Goal: Task Accomplishment & Management: Manage account settings

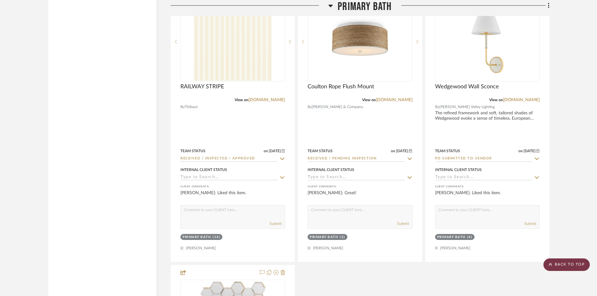
click at [560, 264] on scroll-to-top-button "BACK TO TOP" at bounding box center [566, 264] width 46 height 13
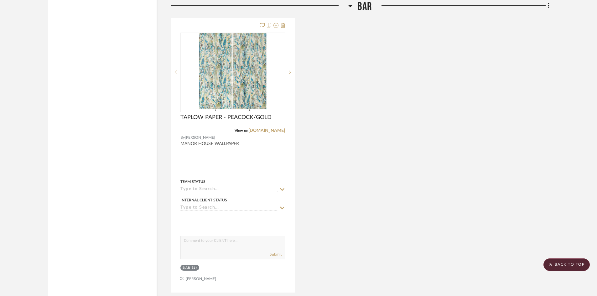
scroll to position [3728, 0]
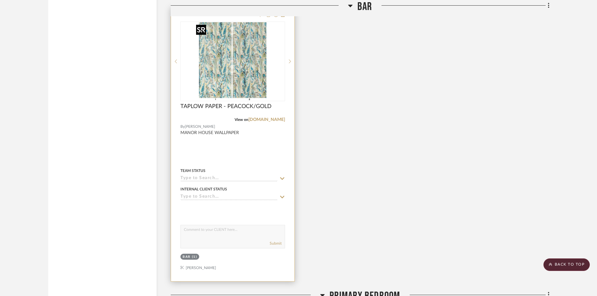
click at [230, 75] on img "0" at bounding box center [232, 61] width 78 height 78
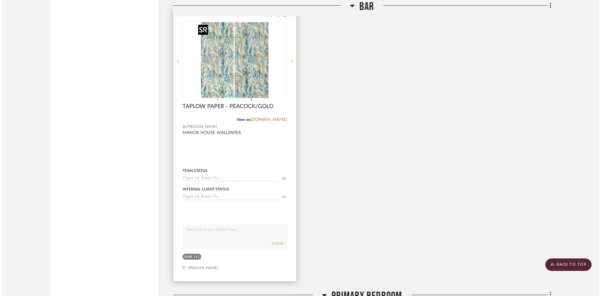
scroll to position [0, 0]
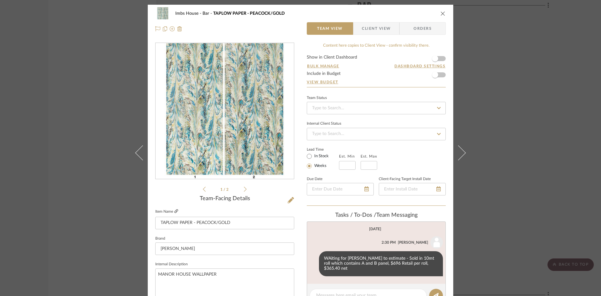
click at [174, 210] on icon at bounding box center [176, 211] width 4 height 4
click at [348, 110] on input at bounding box center [376, 108] width 139 height 13
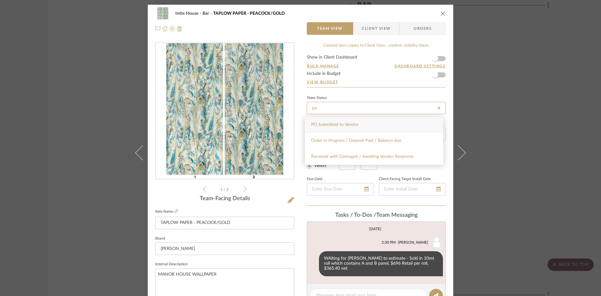
type input "po"
click at [339, 122] on div "PO Submitted to Vendor" at bounding box center [374, 125] width 138 height 16
type input "[DATE]"
type input "PO Submitted to Vendor"
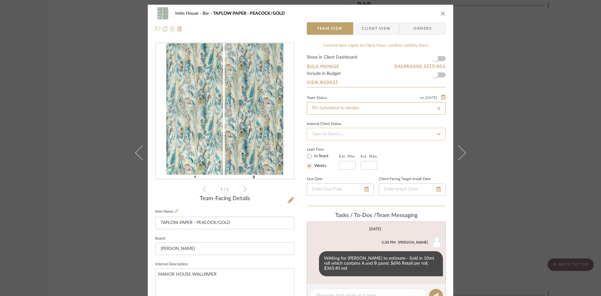
type input "[DATE]"
type input "PO Submitted to Vendor"
click at [441, 13] on icon "close" at bounding box center [443, 13] width 5 height 5
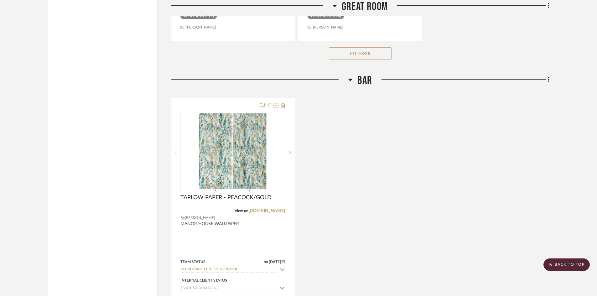
scroll to position [3603, 0]
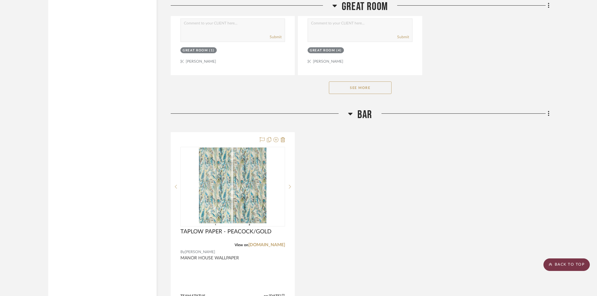
click at [576, 265] on scroll-to-top-button "BACK TO TOP" at bounding box center [566, 264] width 46 height 13
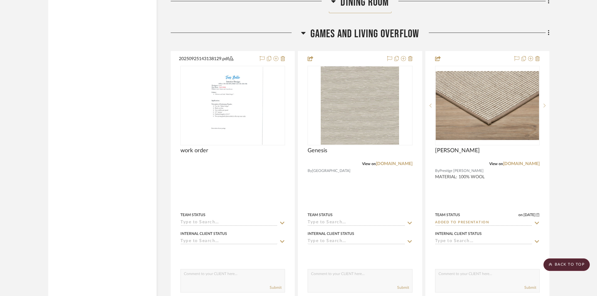
scroll to position [1941, 0]
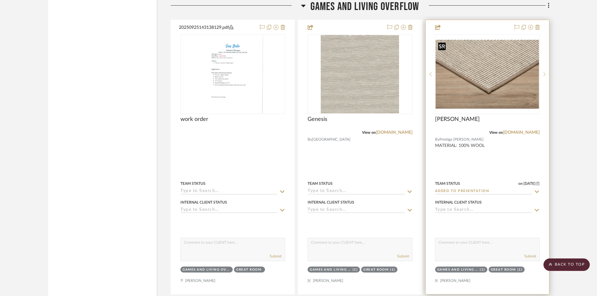
click at [484, 73] on img "0" at bounding box center [487, 74] width 103 height 69
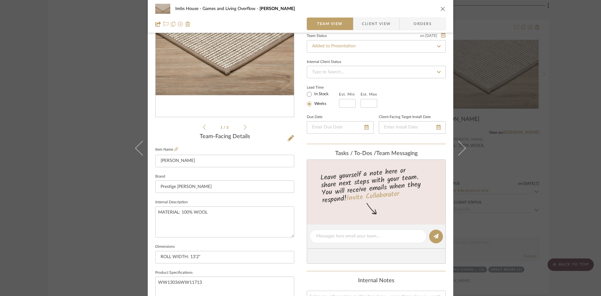
scroll to position [63, 0]
click at [174, 147] on icon at bounding box center [176, 149] width 4 height 4
click at [364, 46] on input "Added to Presentation" at bounding box center [376, 45] width 139 height 13
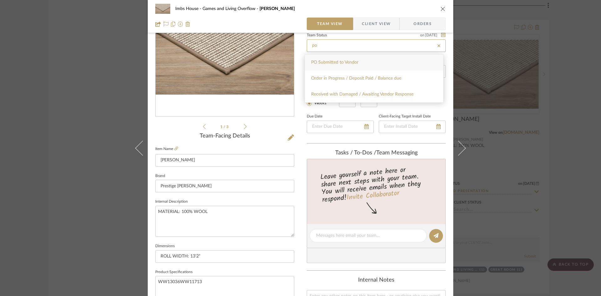
type input "po"
click at [357, 62] on span "PO Submitted to Vendor" at bounding box center [334, 62] width 47 height 4
type input "[DATE]"
type input "PO Submitted to Vendor"
type input "[DATE]"
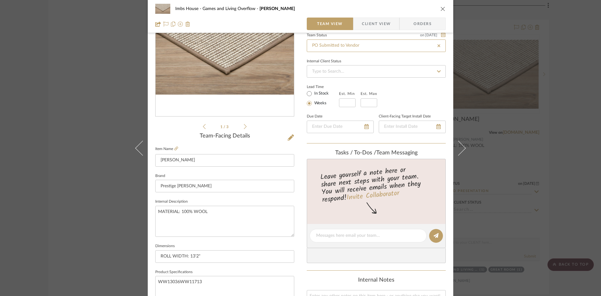
type input "PO Submitted to Vendor"
click at [441, 9] on icon "close" at bounding box center [443, 8] width 5 height 5
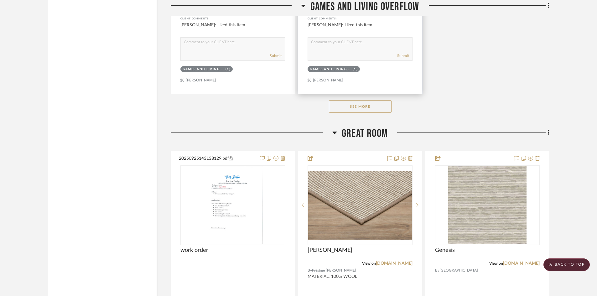
scroll to position [2849, 0]
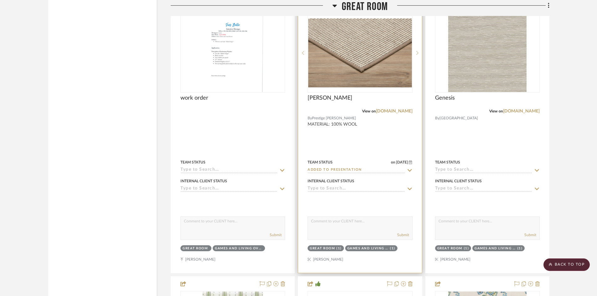
click at [349, 169] on input "Added to Presentation" at bounding box center [355, 170] width 97 height 6
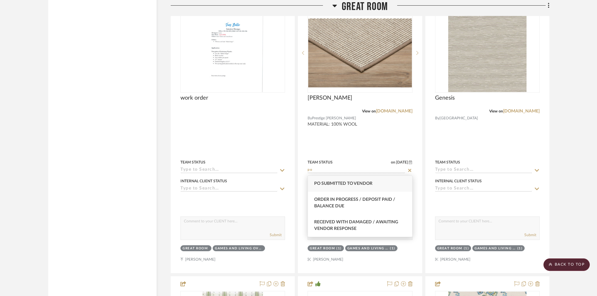
type input "po"
click at [357, 185] on span "PO Submitted to Vendor" at bounding box center [343, 183] width 58 height 4
type input "[DATE]"
type input "PO Submitted to Vendor"
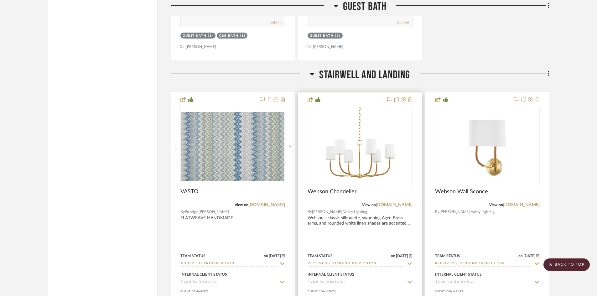
scroll to position [11835, 0]
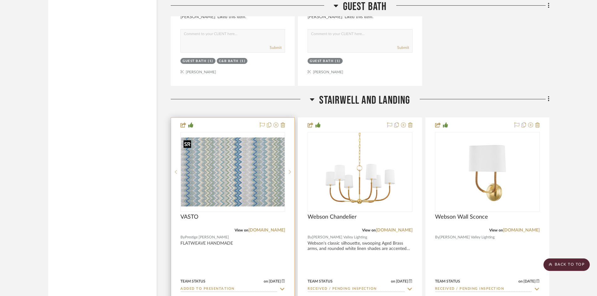
click at [239, 183] on img "0" at bounding box center [232, 171] width 103 height 69
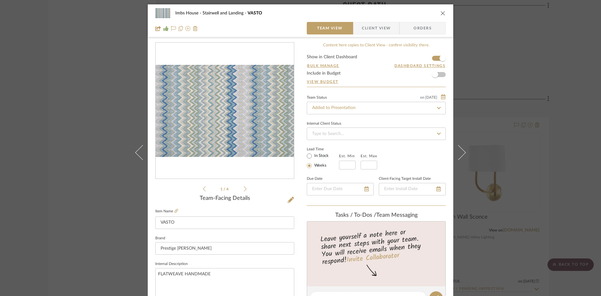
scroll to position [0, 0]
click at [441, 12] on icon "close" at bounding box center [443, 13] width 5 height 5
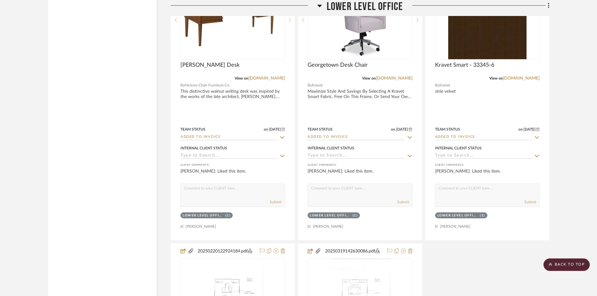
scroll to position [13526, 0]
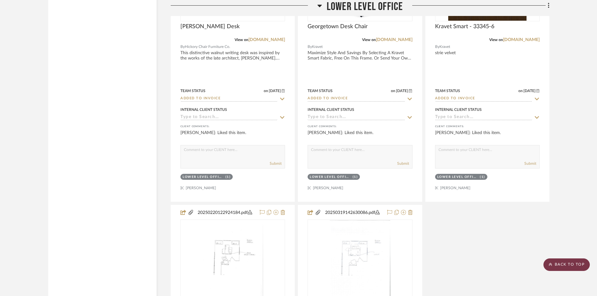
click at [560, 261] on scroll-to-top-button "BACK TO TOP" at bounding box center [566, 264] width 46 height 13
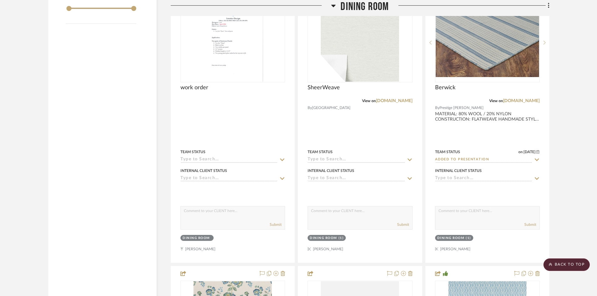
scroll to position [1096, 0]
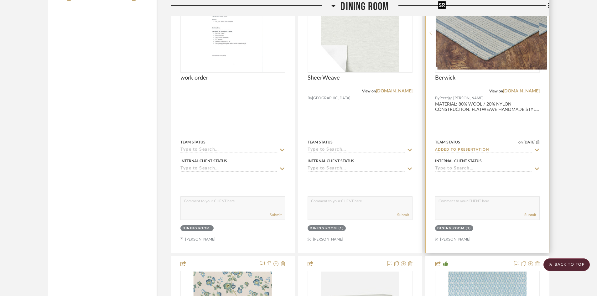
click at [485, 47] on div at bounding box center [487, 33] width 105 height 80
click at [482, 48] on img "0" at bounding box center [487, 32] width 103 height 69
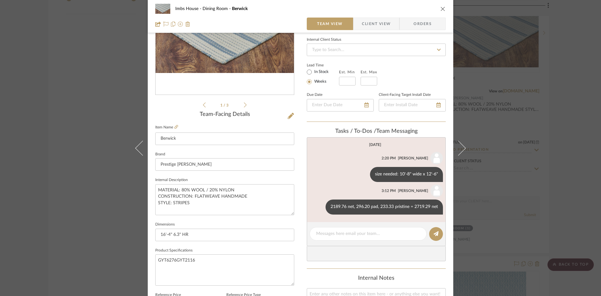
scroll to position [0, 0]
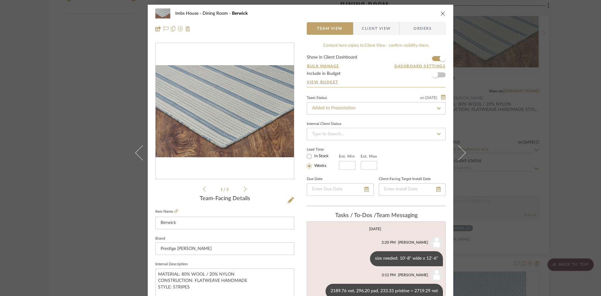
click at [244, 187] on icon at bounding box center [245, 189] width 3 height 6
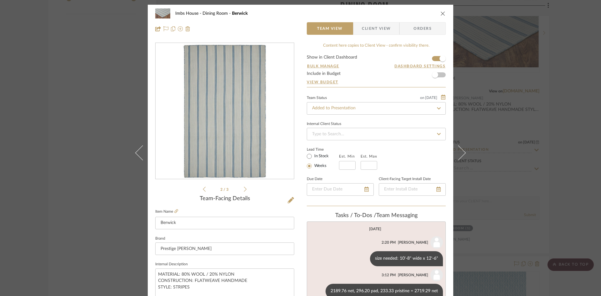
click at [244, 187] on icon at bounding box center [245, 189] width 3 height 6
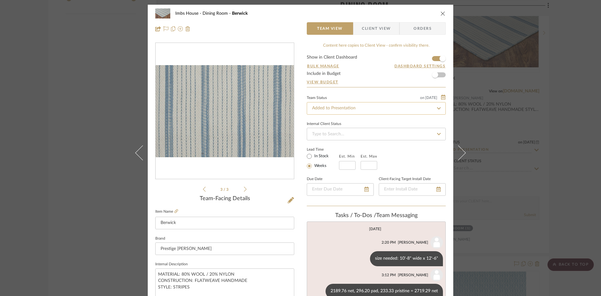
click at [375, 110] on input "Added to Presentation" at bounding box center [376, 108] width 139 height 13
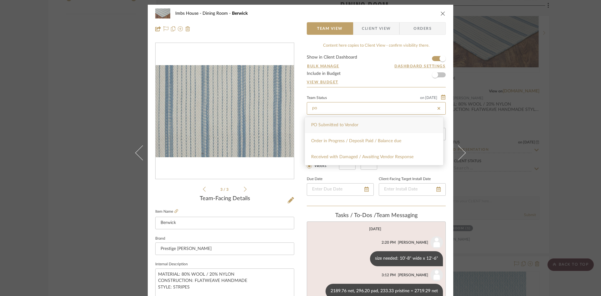
type input "po"
click at [367, 126] on div "PO Submitted to Vendor" at bounding box center [374, 125] width 138 height 16
type input "[DATE]"
type input "PO Submitted to Vendor"
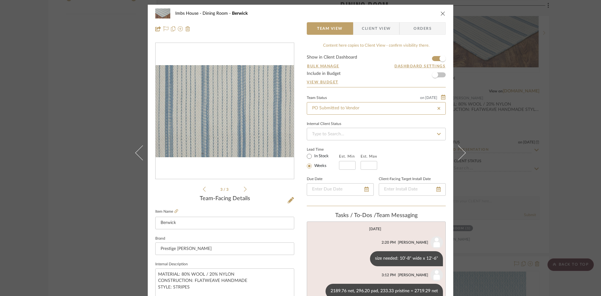
type input "[DATE]"
type input "PO Submitted to Vendor"
click at [441, 13] on icon "close" at bounding box center [443, 13] width 5 height 5
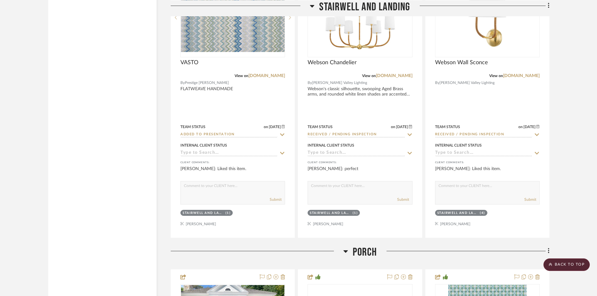
scroll to position [11992, 0]
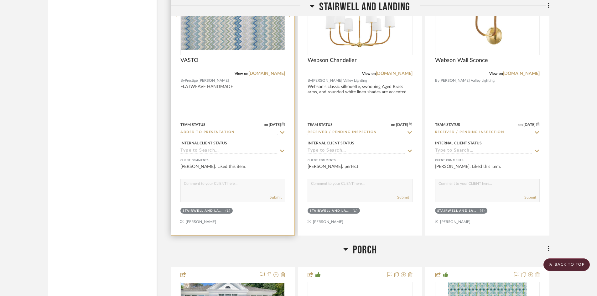
click at [231, 132] on input "Added to Presentation" at bounding box center [228, 133] width 97 height 6
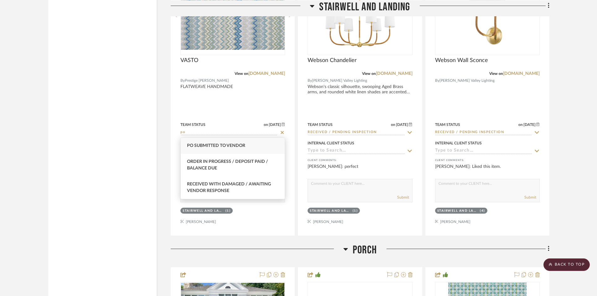
type input "po"
click at [231, 147] on span "PO Submitted to Vendor" at bounding box center [216, 145] width 58 height 4
type input "[DATE]"
type input "PO Submitted to Vendor"
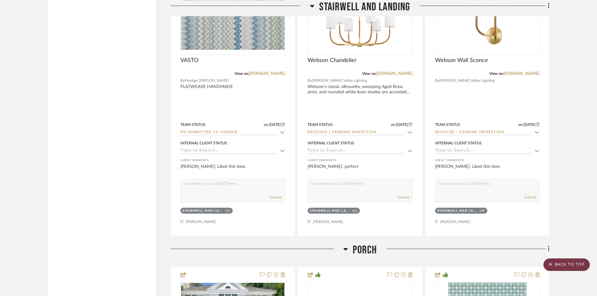
click at [572, 265] on scroll-to-top-button "BACK TO TOP" at bounding box center [566, 264] width 46 height 13
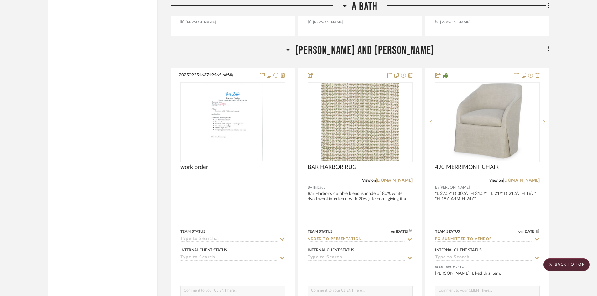
scroll to position [8652, 0]
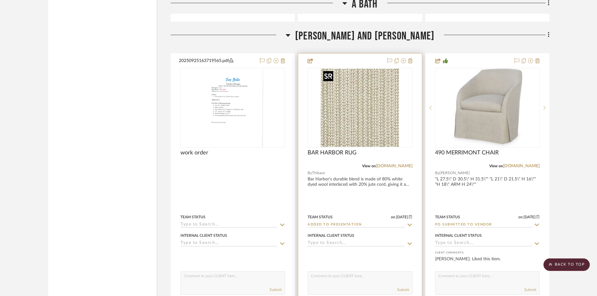
click at [358, 120] on img "0" at bounding box center [360, 108] width 78 height 78
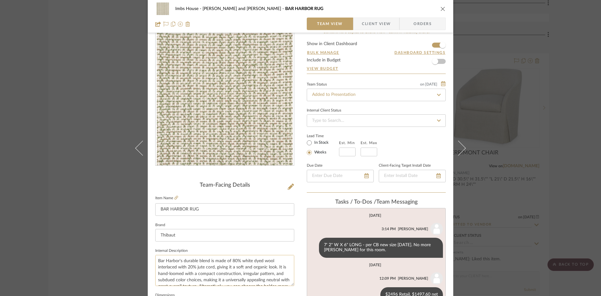
scroll to position [0, 0]
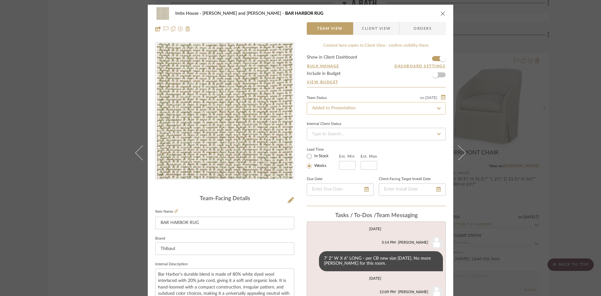
click at [363, 108] on input "Added to Presentation" at bounding box center [376, 108] width 139 height 13
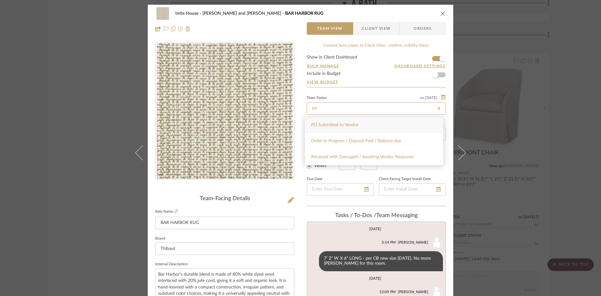
type input "po"
click at [357, 121] on div "PO Submitted to Vendor" at bounding box center [374, 125] width 138 height 16
type input "[DATE]"
type input "PO Submitted to Vendor"
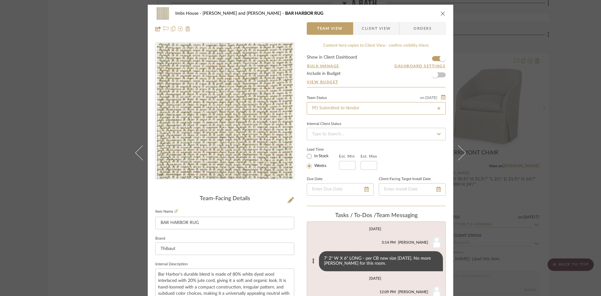
type input "[DATE]"
type input "PO Submitted to Vendor"
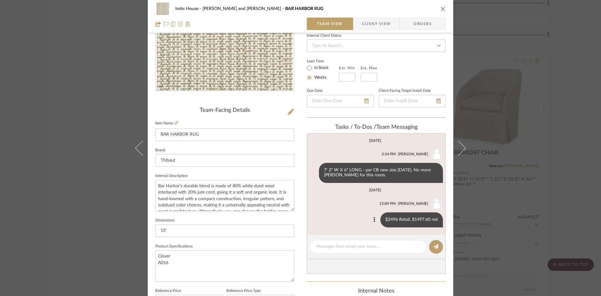
scroll to position [94, 0]
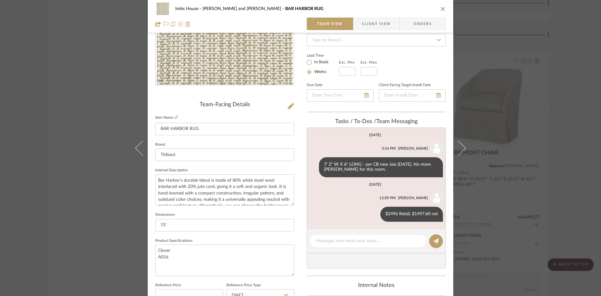
click at [441, 8] on icon "close" at bounding box center [443, 8] width 5 height 5
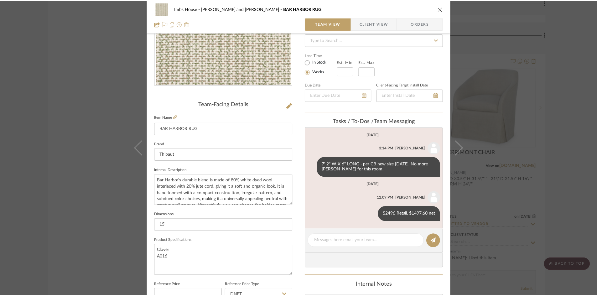
scroll to position [8652, 0]
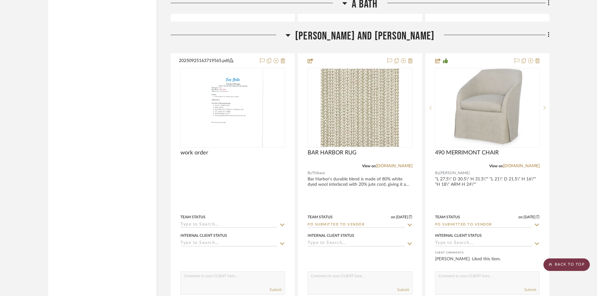
click at [569, 264] on scroll-to-top-button "BACK TO TOP" at bounding box center [566, 264] width 46 height 13
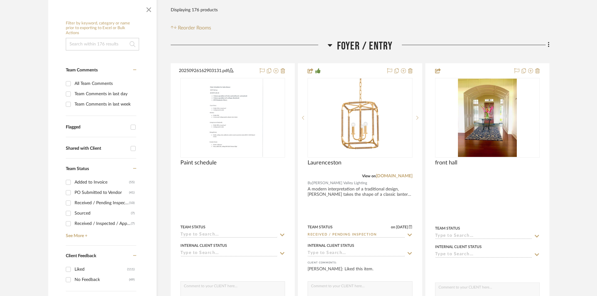
scroll to position [125, 0]
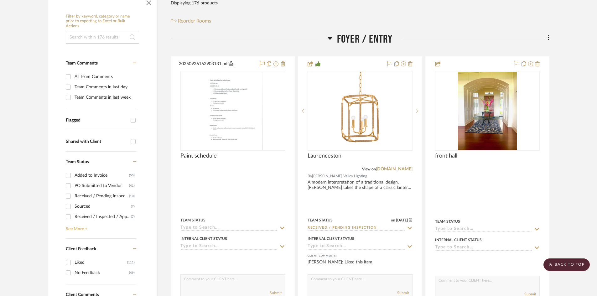
click at [76, 228] on link "See More +" at bounding box center [100, 227] width 72 height 10
click at [69, 226] on input "Added to Presentation (5)" at bounding box center [68, 227] width 10 height 10
checkbox input "true"
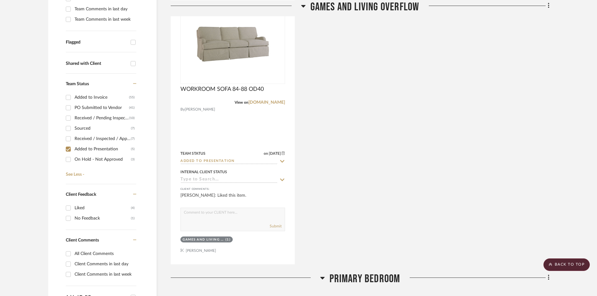
scroll to position [219, 0]
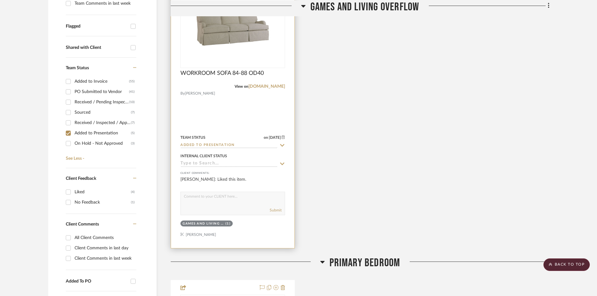
click at [236, 144] on input "Added to Presentation" at bounding box center [228, 145] width 97 height 6
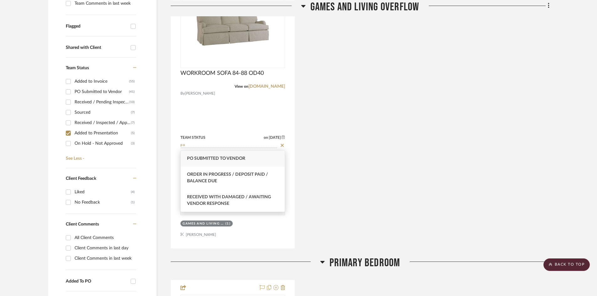
type input "po"
click at [224, 160] on span "PO Submitted to Vendor" at bounding box center [216, 158] width 58 height 4
type input "[DATE]"
type input "PO Submitted to Vendor"
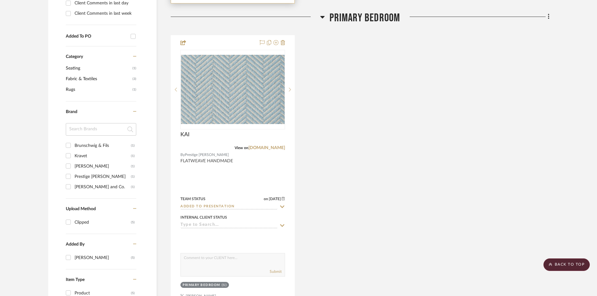
scroll to position [470, 0]
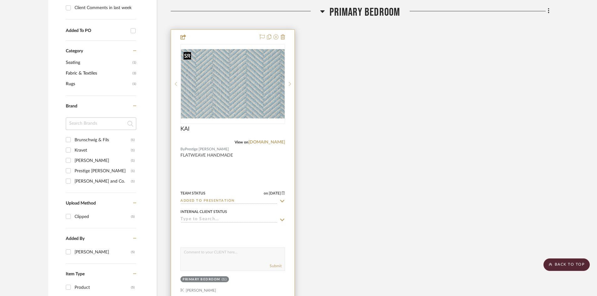
click at [219, 105] on img "0" at bounding box center [232, 83] width 103 height 69
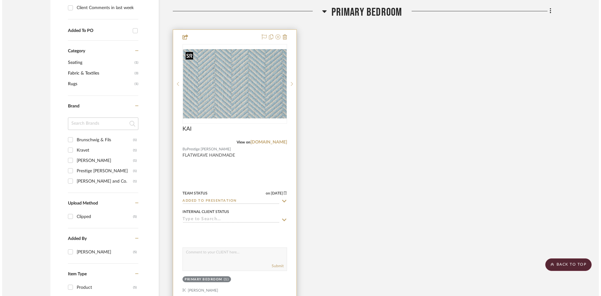
scroll to position [0, 0]
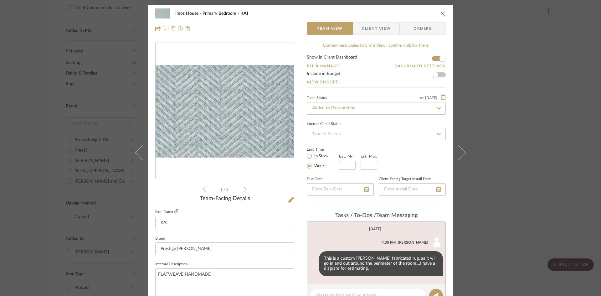
click at [174, 209] on icon at bounding box center [176, 211] width 4 height 4
drag, startPoint x: 359, startPoint y: 109, endPoint x: 304, endPoint y: 114, distance: 55.6
click at [304, 114] on div "Imbs House Primary Bedroom KAI Team View Client View Orders 1 / 2 Team-Facing D…" at bounding box center [301, 294] width 306 height 578
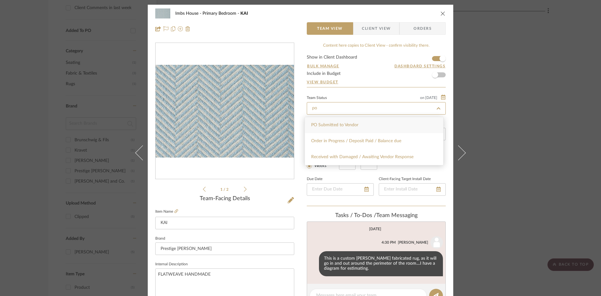
type input "po"
click at [333, 123] on span "PO Submitted to Vendor" at bounding box center [334, 125] width 47 height 4
type input "[DATE]"
type input "PO Submitted to Vendor"
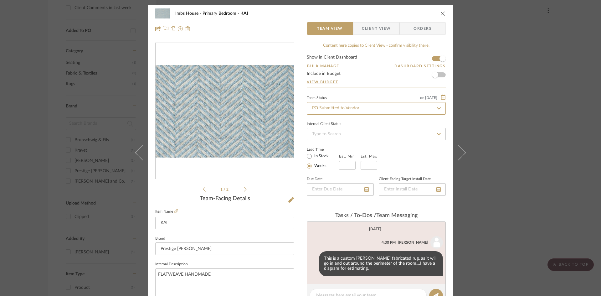
type input "[DATE]"
type input "PO Submitted to Vendor"
click at [442, 12] on icon "close" at bounding box center [443, 13] width 5 height 5
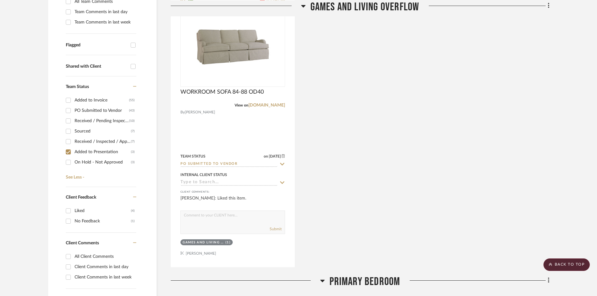
scroll to position [199, 0]
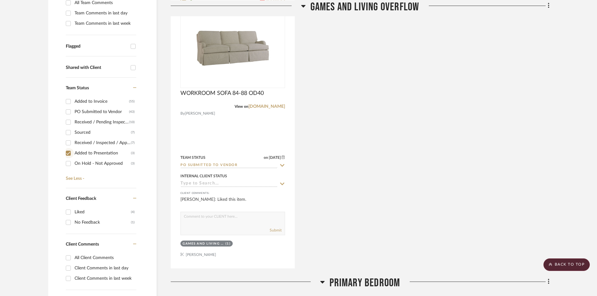
click at [68, 152] on input "Added to Presentation (3)" at bounding box center [68, 153] width 10 height 10
checkbox input "false"
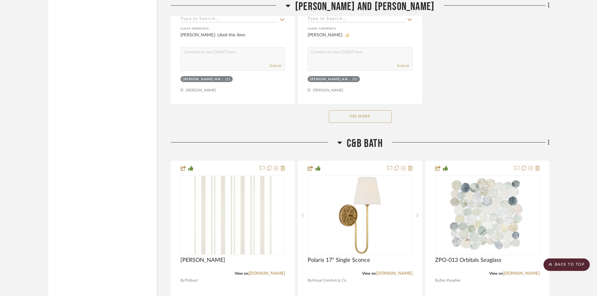
scroll to position [9444, 0]
click at [342, 118] on button "See More" at bounding box center [360, 116] width 63 height 13
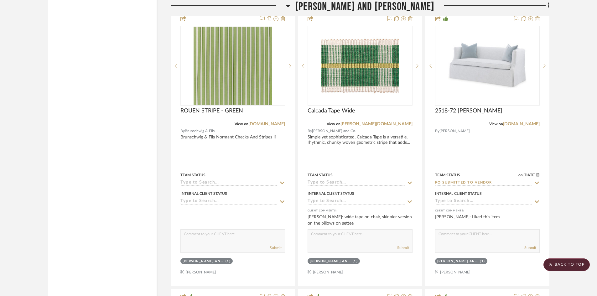
scroll to position [8975, 0]
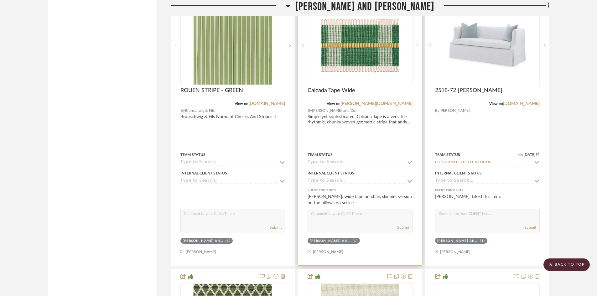
click at [366, 163] on input at bounding box center [355, 163] width 97 height 6
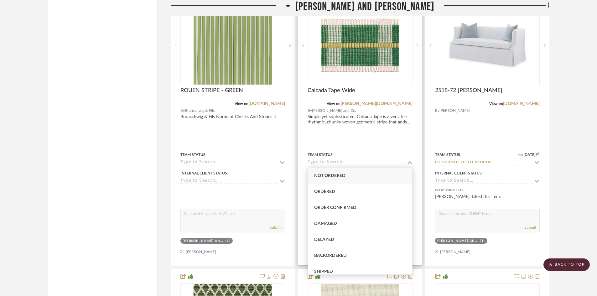
click at [345, 161] on input at bounding box center [355, 163] width 97 height 6
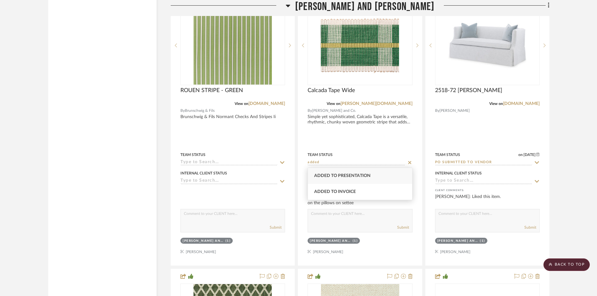
type input "added"
click at [339, 176] on span "Added to Presentation" at bounding box center [342, 175] width 56 height 4
type input "[DATE]"
type input "Added to Presentation"
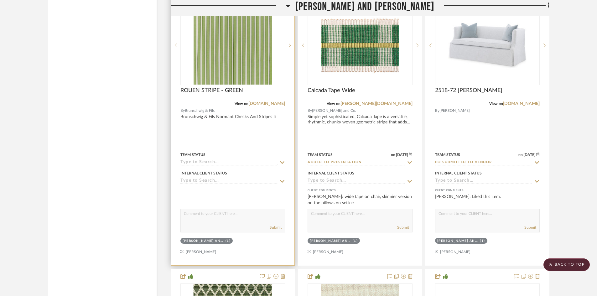
click at [193, 161] on input at bounding box center [228, 163] width 97 height 6
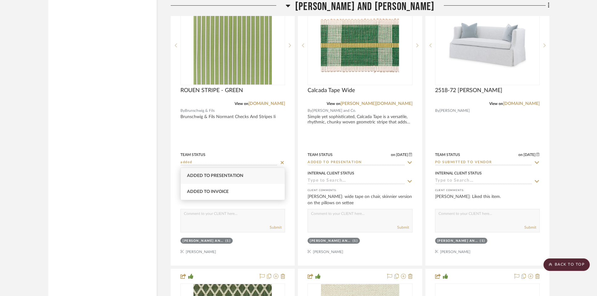
type input "added"
click at [210, 173] on span "Added to Presentation" at bounding box center [215, 175] width 56 height 4
type input "[DATE]"
type input "Added to Presentation"
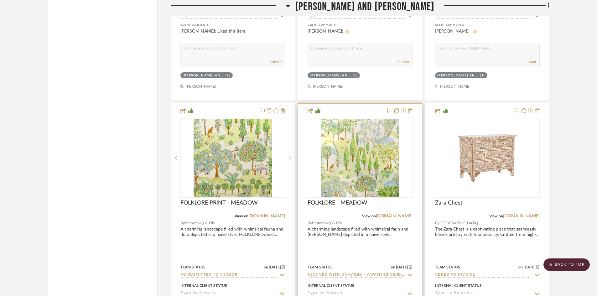
scroll to position [9476, 0]
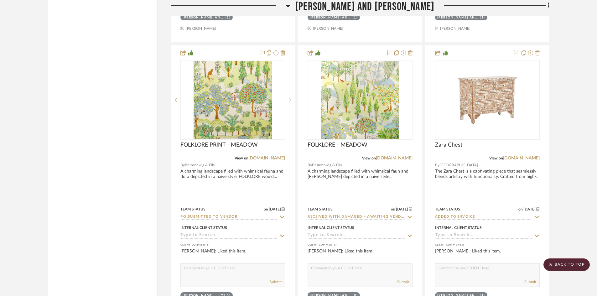
click at [577, 259] on scroll-to-top-button "BACK TO TOP" at bounding box center [566, 264] width 46 height 13
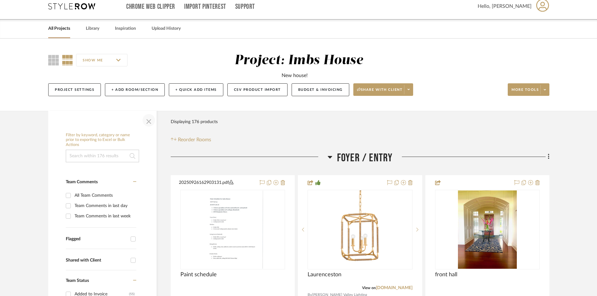
scroll to position [0, 0]
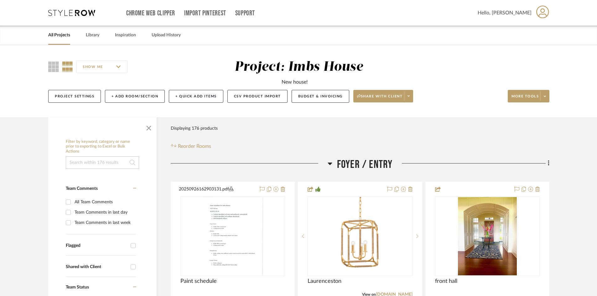
click at [58, 34] on link "All Projects" at bounding box center [59, 35] width 22 height 8
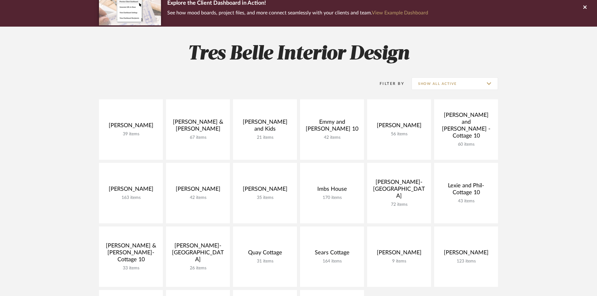
scroll to position [63, 0]
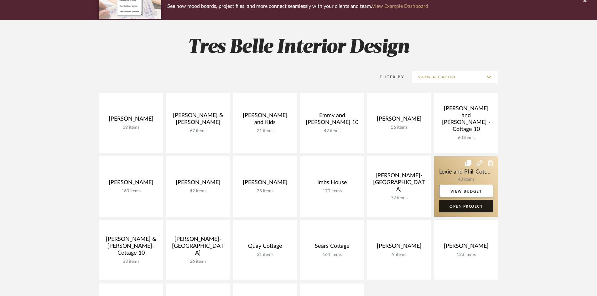
click at [471, 207] on link "Open Project" at bounding box center [466, 206] width 54 height 13
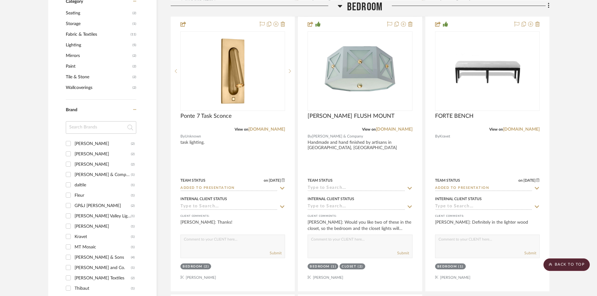
scroll to position [438, 0]
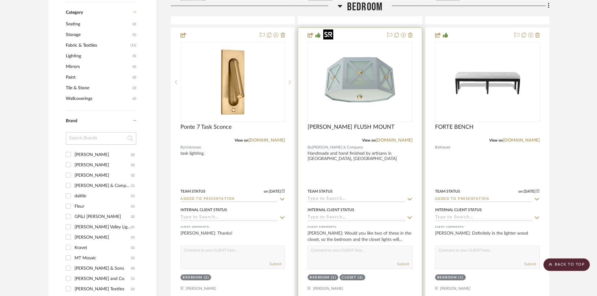
click at [354, 67] on img "0" at bounding box center [360, 82] width 78 height 78
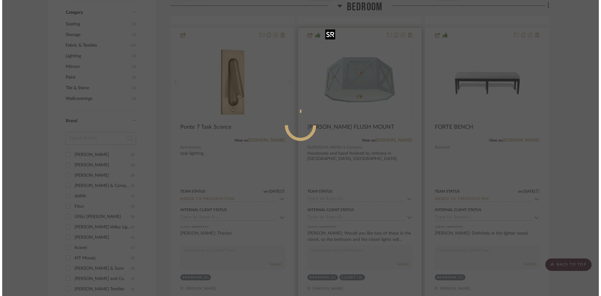
scroll to position [0, 0]
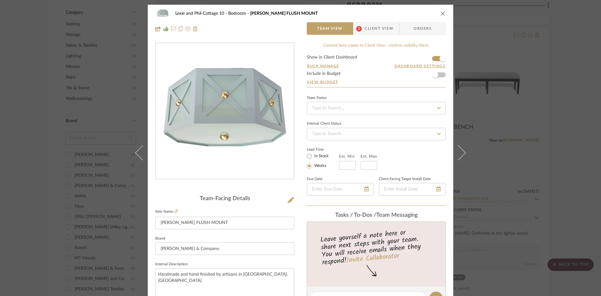
click at [367, 28] on span "Client View" at bounding box center [379, 28] width 29 height 13
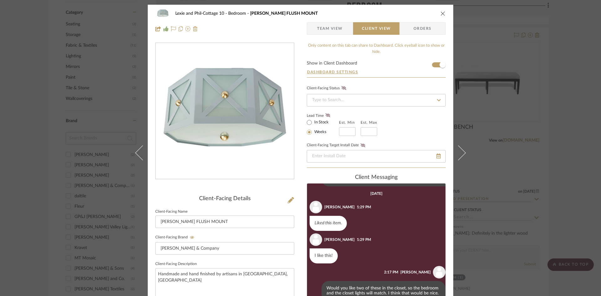
click at [441, 12] on icon "close" at bounding box center [443, 13] width 5 height 5
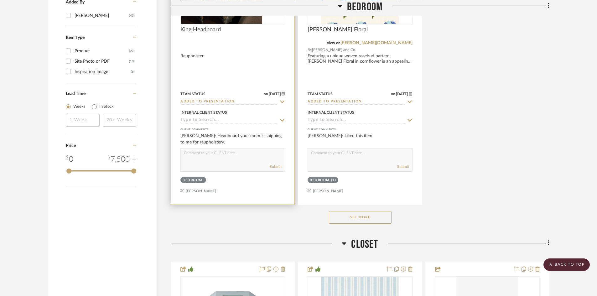
scroll to position [814, 0]
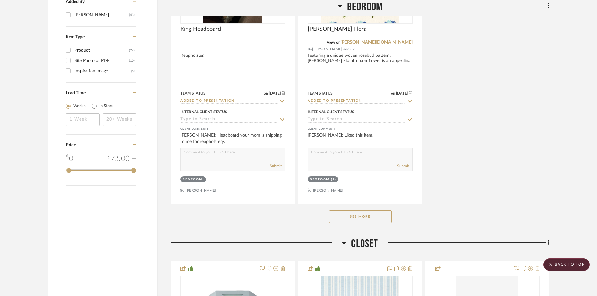
click at [361, 210] on button "See More" at bounding box center [360, 216] width 63 height 13
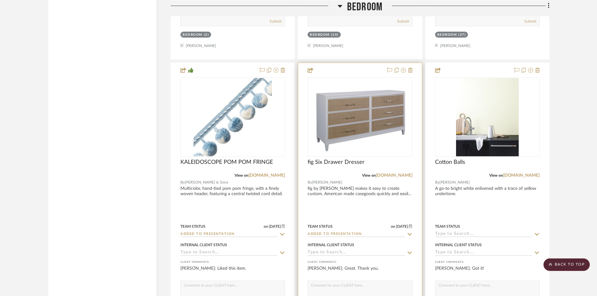
scroll to position [1503, 0]
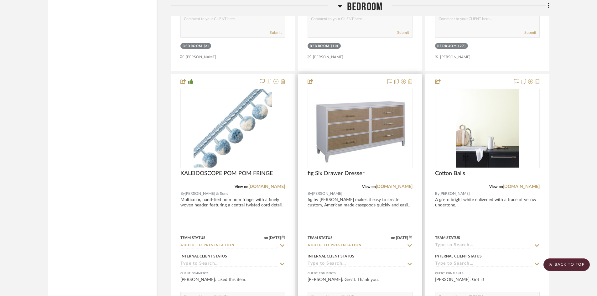
click at [410, 79] on icon at bounding box center [410, 81] width 4 height 5
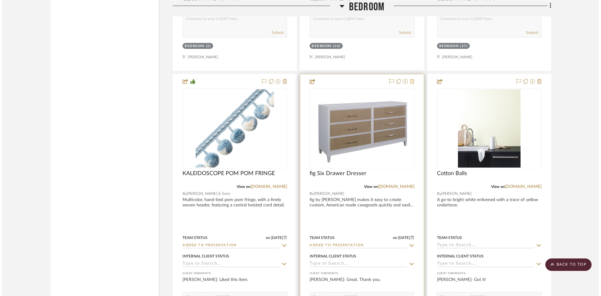
scroll to position [0, 0]
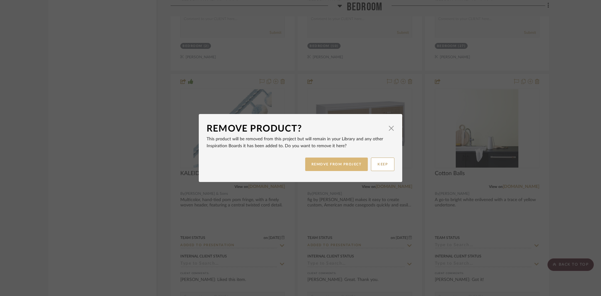
click at [342, 161] on button "REMOVE FROM PROJECT" at bounding box center [336, 163] width 63 height 13
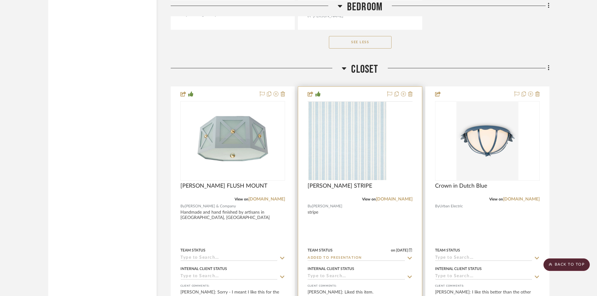
scroll to position [2442, 0]
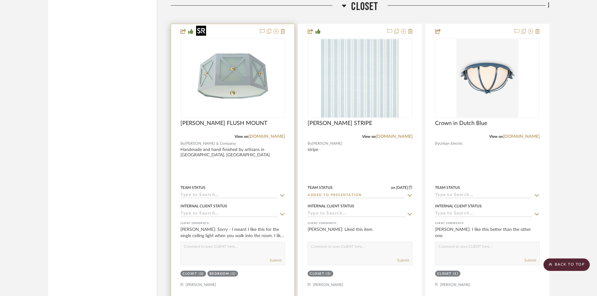
click at [237, 76] on img "0" at bounding box center [232, 78] width 78 height 78
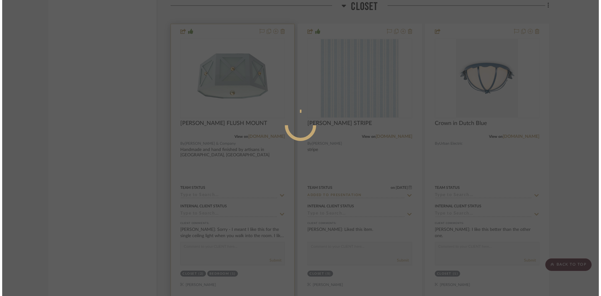
scroll to position [0, 0]
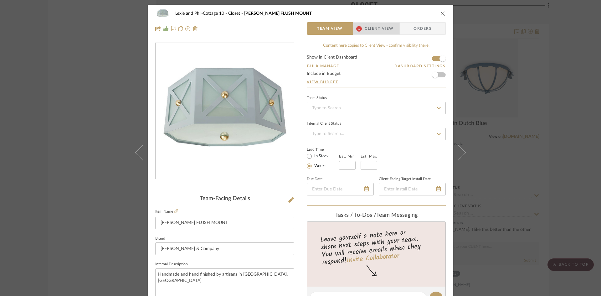
click at [368, 27] on span "Client View" at bounding box center [379, 28] width 29 height 13
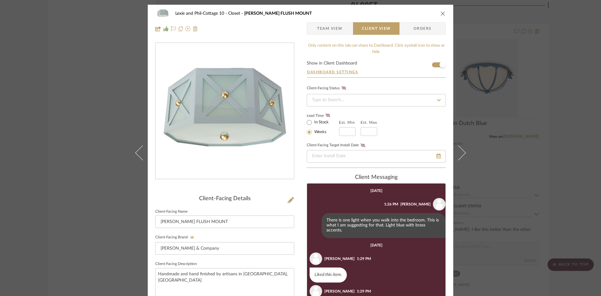
click at [443, 11] on icon "close" at bounding box center [443, 13] width 5 height 5
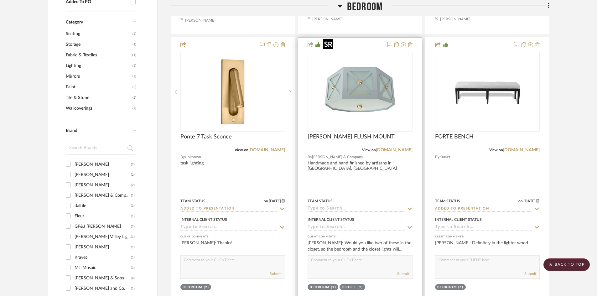
scroll to position [438, 0]
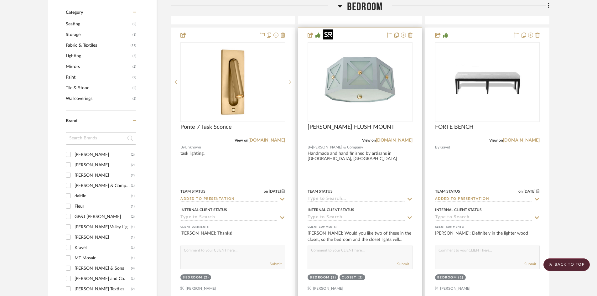
click at [368, 79] on img "0" at bounding box center [360, 82] width 78 height 78
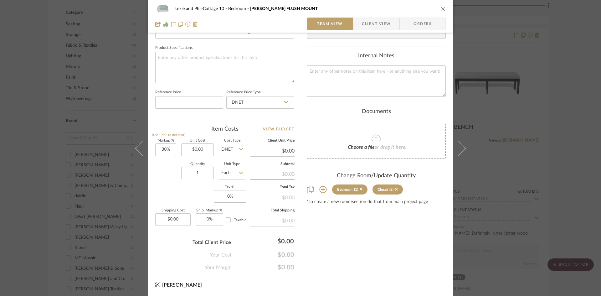
scroll to position [287, 0]
click at [395, 188] on icon at bounding box center [396, 189] width 3 height 4
click at [443, 8] on icon "close" at bounding box center [443, 8] width 5 height 5
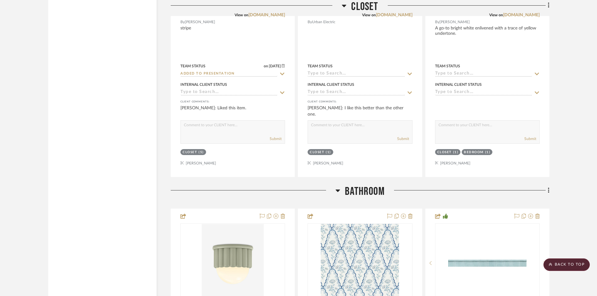
scroll to position [2567, 0]
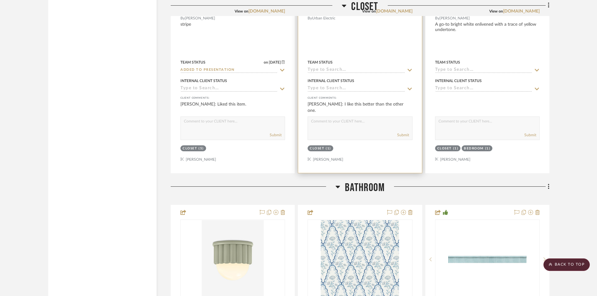
click at [321, 146] on div "Closet" at bounding box center [317, 148] width 14 height 5
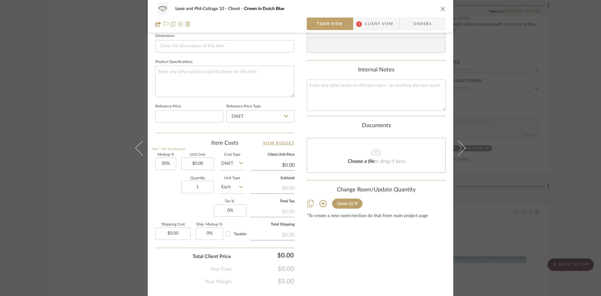
scroll to position [282, 0]
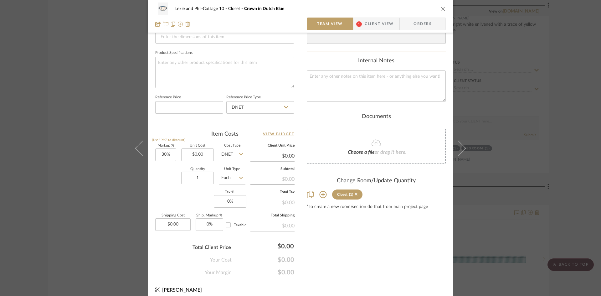
click at [343, 194] on div "Closet" at bounding box center [342, 194] width 10 height 4
click at [344, 193] on div "Closet" at bounding box center [342, 194] width 10 height 4
click at [349, 193] on div "(1)" at bounding box center [351, 194] width 4 height 4
click at [322, 193] on icon at bounding box center [323, 195] width 8 height 8
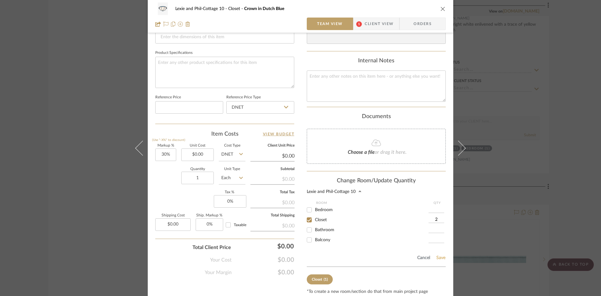
type input "2"
click at [440, 256] on button "Save" at bounding box center [441, 257] width 10 height 5
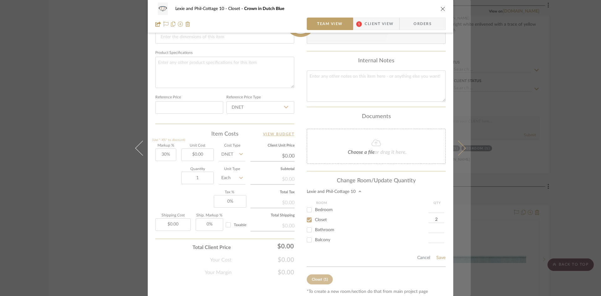
type input "2"
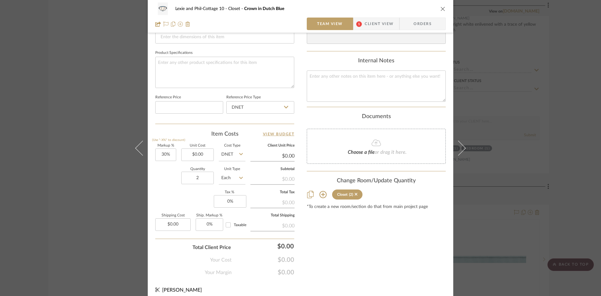
click at [441, 8] on icon "close" at bounding box center [443, 8] width 5 height 5
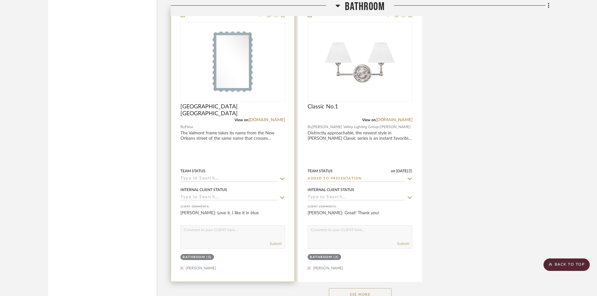
scroll to position [3382, 0]
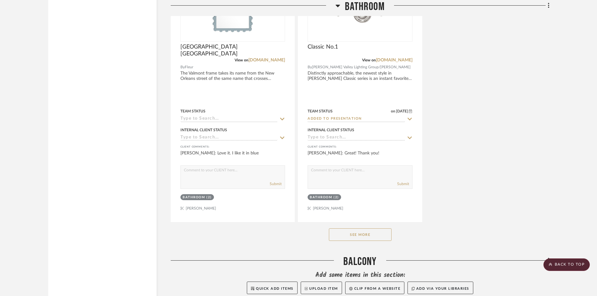
click at [361, 228] on button "See More" at bounding box center [360, 234] width 63 height 13
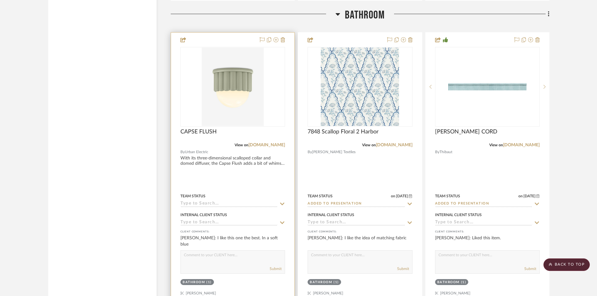
scroll to position [2751, 0]
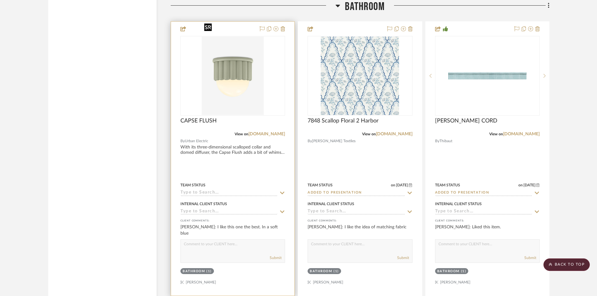
click at [0, 0] on img at bounding box center [0, 0] width 0 height 0
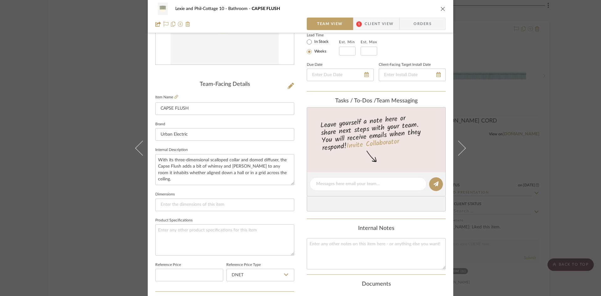
scroll to position [125, 0]
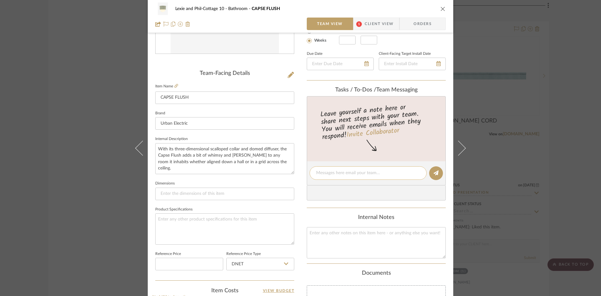
click at [340, 173] on textarea at bounding box center [368, 173] width 104 height 7
type textarea "Need 4 for bath - cofirm before order"
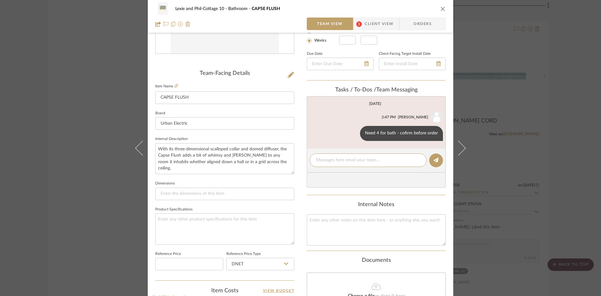
click at [441, 8] on icon "close" at bounding box center [443, 8] width 5 height 5
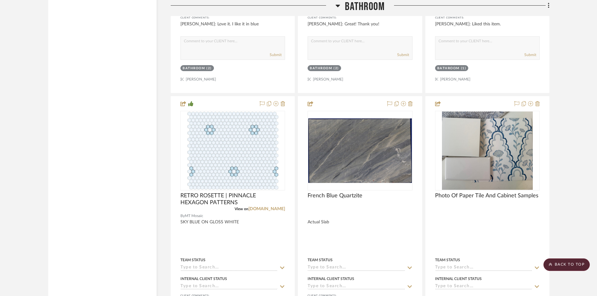
scroll to position [3408, 0]
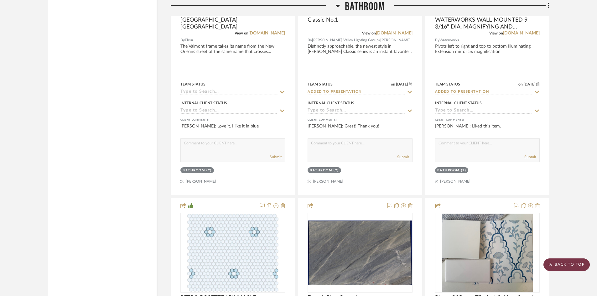
click at [573, 263] on scroll-to-top-button "BACK TO TOP" at bounding box center [566, 264] width 46 height 13
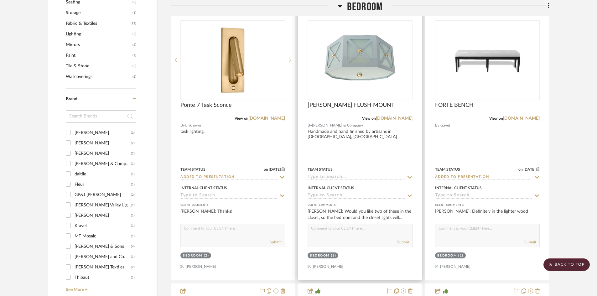
scroll to position [470, 0]
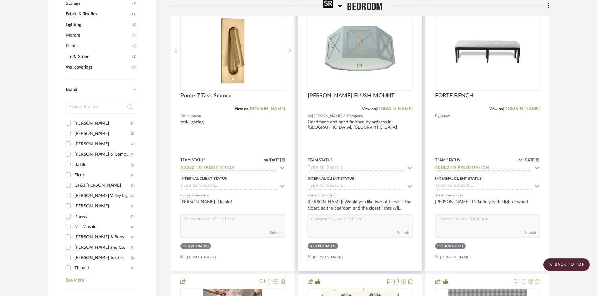
click at [353, 44] on img "0" at bounding box center [360, 51] width 78 height 78
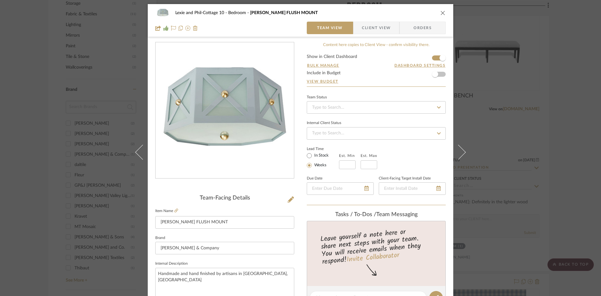
scroll to position [0, 0]
click at [441, 13] on icon "close" at bounding box center [443, 13] width 5 height 5
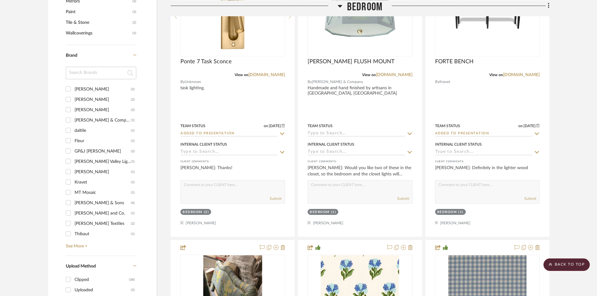
scroll to position [470, 0]
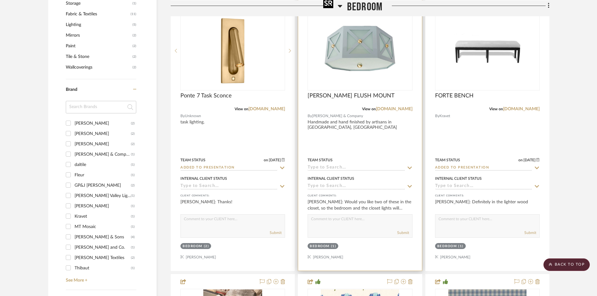
click at [374, 50] on img "0" at bounding box center [360, 51] width 78 height 78
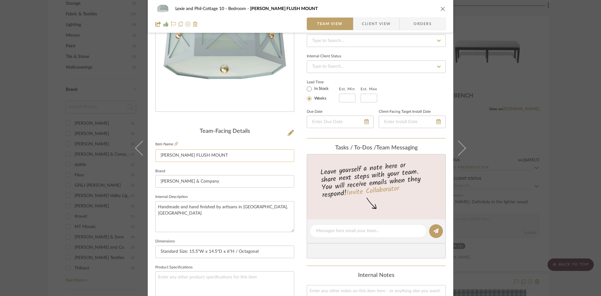
scroll to position [63, 0]
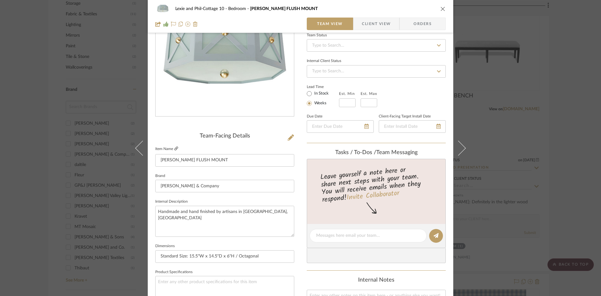
click at [174, 147] on icon at bounding box center [176, 149] width 4 height 4
click at [334, 236] on textarea at bounding box center [368, 235] width 104 height 7
type textarea "$2475 custom color"
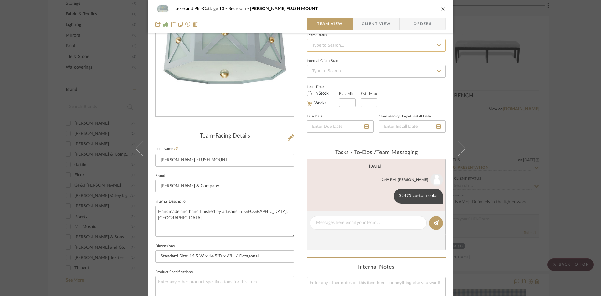
click at [392, 44] on input at bounding box center [376, 45] width 139 height 13
type input "added"
click at [383, 61] on div "Added to Presentation" at bounding box center [374, 62] width 138 height 16
type input "[DATE]"
type input "Added to Presentation"
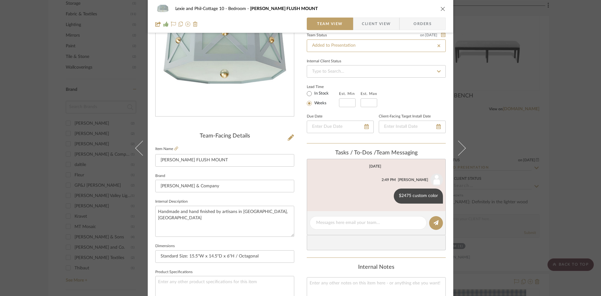
type input "[DATE]"
type input "Added to Presentation"
click at [442, 8] on icon "close" at bounding box center [443, 8] width 5 height 5
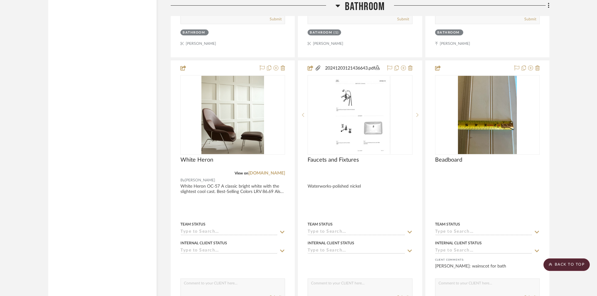
scroll to position [4254, 0]
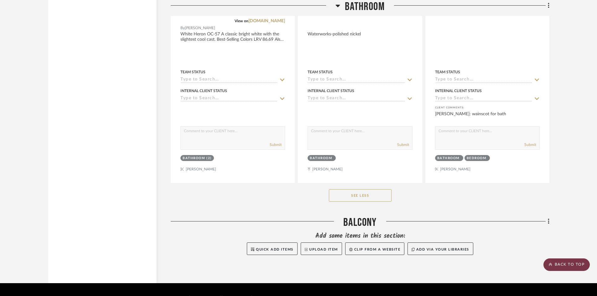
click at [575, 265] on scroll-to-top-button "BACK TO TOP" at bounding box center [566, 264] width 46 height 13
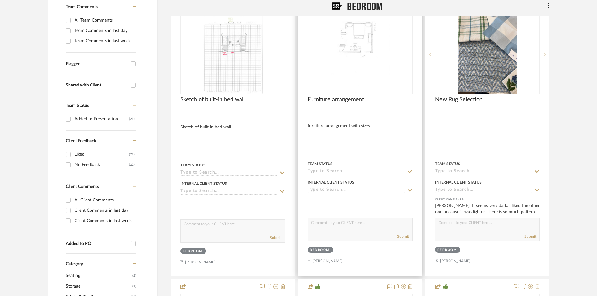
scroll to position [188, 0]
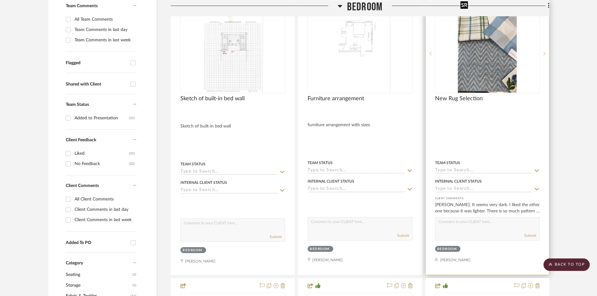
click at [487, 59] on img "0" at bounding box center [487, 53] width 59 height 78
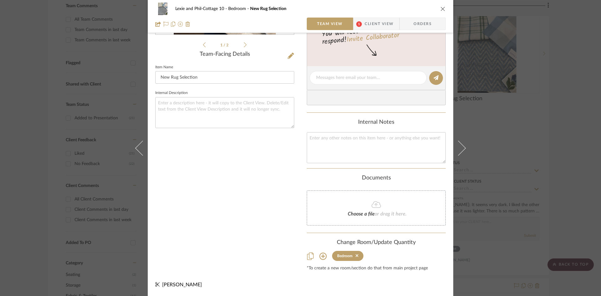
scroll to position [0, 0]
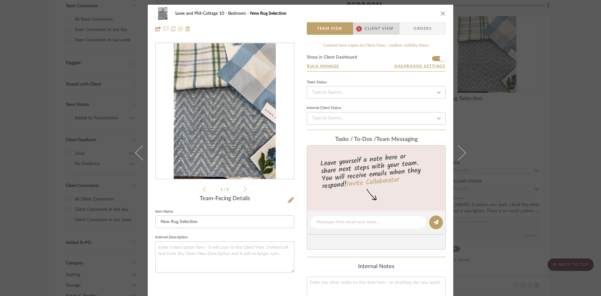
click at [381, 25] on span "Client View" at bounding box center [379, 28] width 29 height 13
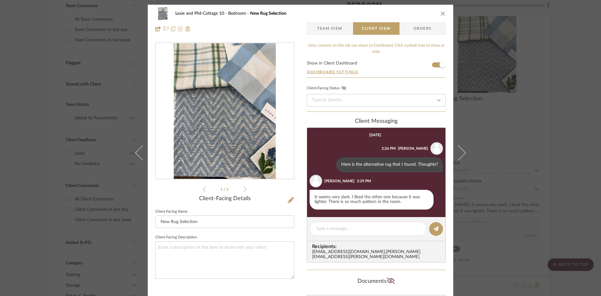
click at [241, 188] on li "1 / 2" at bounding box center [225, 189] width 38 height 8
click at [244, 188] on icon at bounding box center [245, 189] width 3 height 6
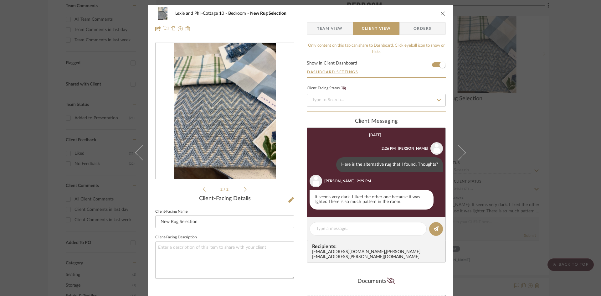
click at [441, 12] on icon "close" at bounding box center [443, 13] width 5 height 5
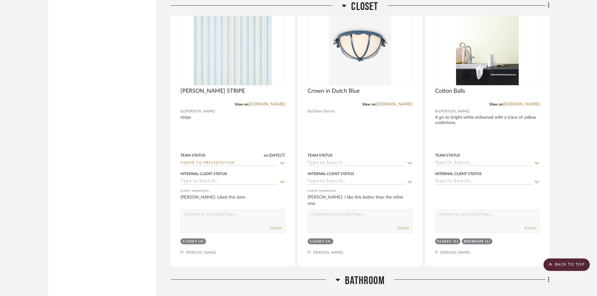
scroll to position [2411, 0]
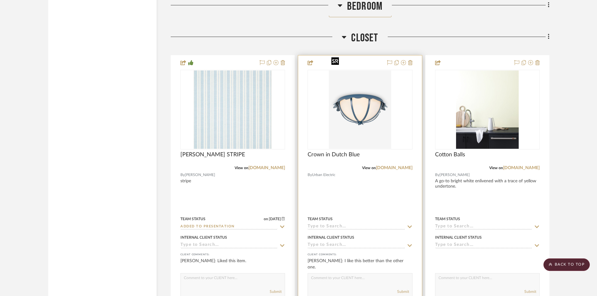
click at [360, 110] on img "0" at bounding box center [360, 109] width 62 height 78
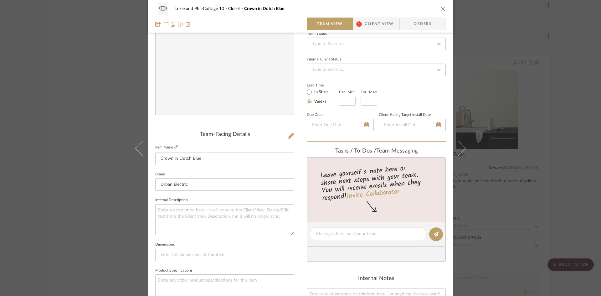
scroll to position [63, 0]
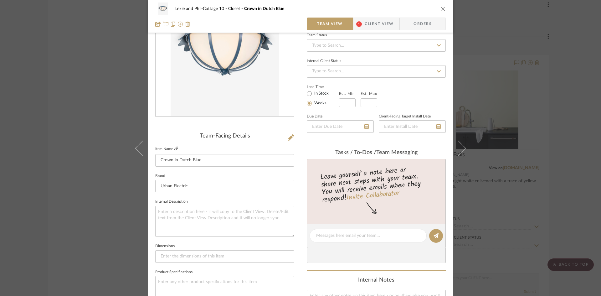
click at [174, 147] on icon at bounding box center [176, 149] width 4 height 4
click at [353, 239] on textarea at bounding box center [368, 235] width 104 height 7
type textarea "1627, 2176 ret custom color"
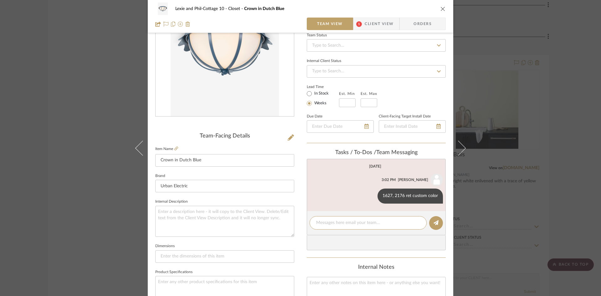
click at [443, 7] on icon "close" at bounding box center [443, 8] width 5 height 5
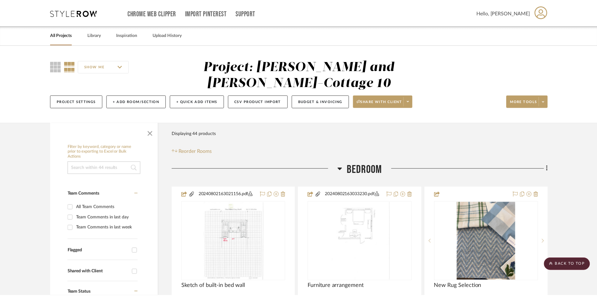
scroll to position [2411, 0]
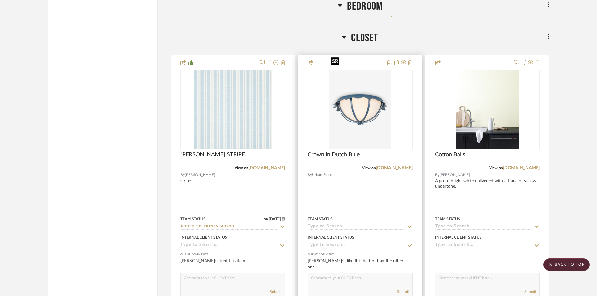
click at [357, 106] on img "0" at bounding box center [360, 109] width 62 height 78
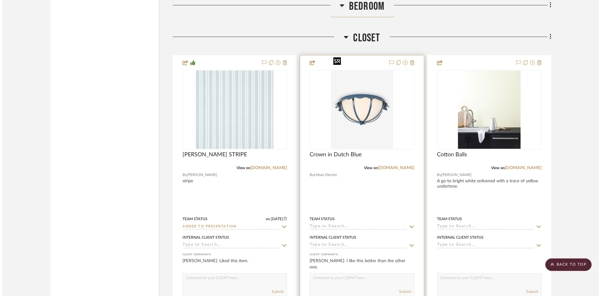
scroll to position [0, 0]
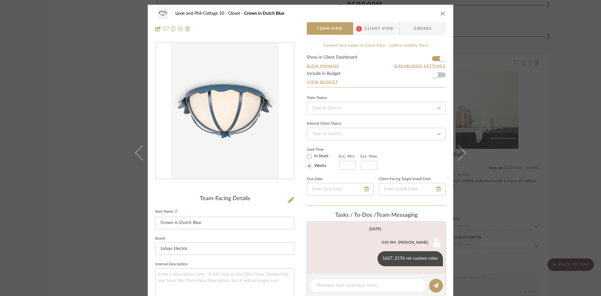
click at [441, 11] on icon "close" at bounding box center [443, 13] width 5 height 5
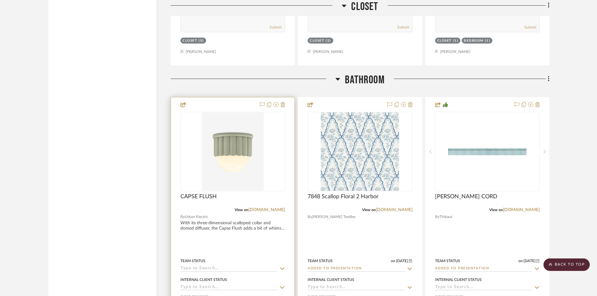
scroll to position [2693, 0]
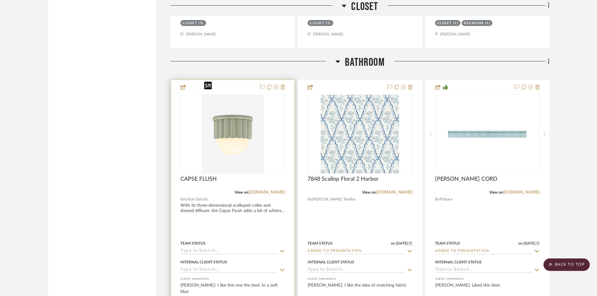
click at [222, 140] on img "0" at bounding box center [233, 134] width 62 height 78
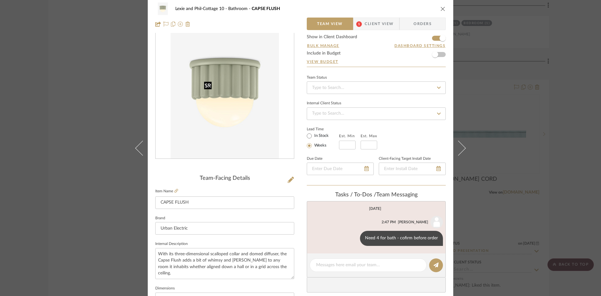
scroll to position [31, 0]
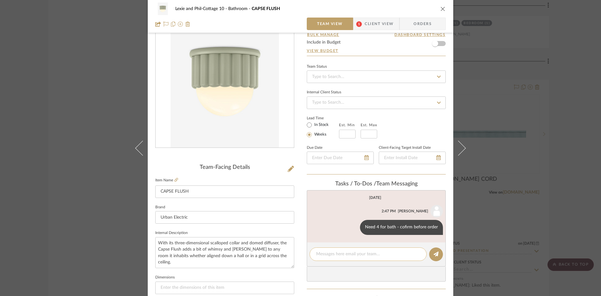
click at [342, 255] on textarea at bounding box center [368, 254] width 104 height 7
type textarea "1090 net, 1455 ret custom color"
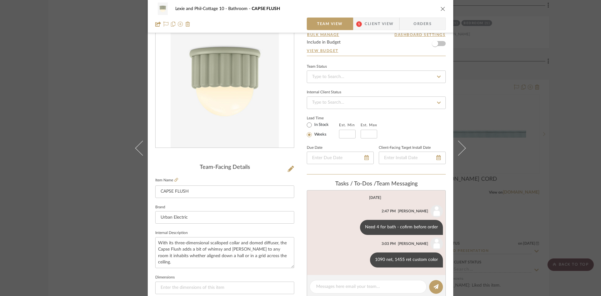
click at [442, 8] on icon "close" at bounding box center [443, 8] width 5 height 5
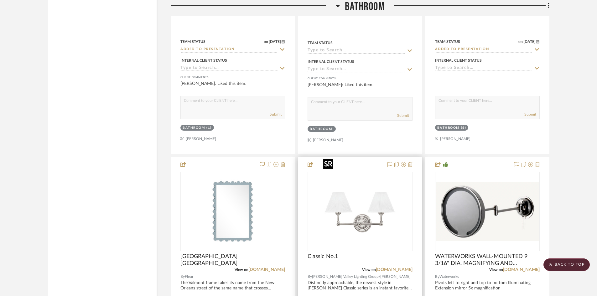
scroll to position [3225, 0]
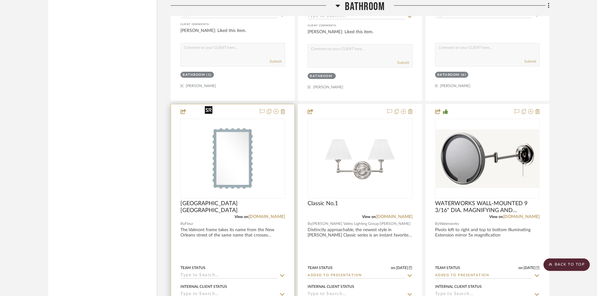
click at [230, 162] on img "0" at bounding box center [232, 158] width 61 height 78
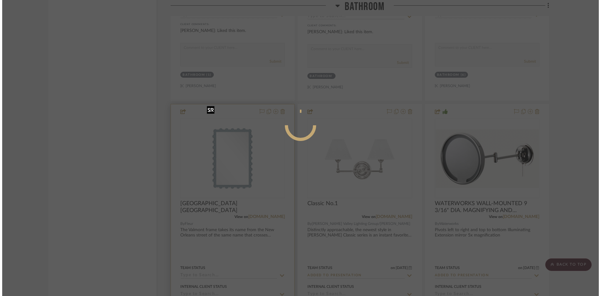
scroll to position [0, 0]
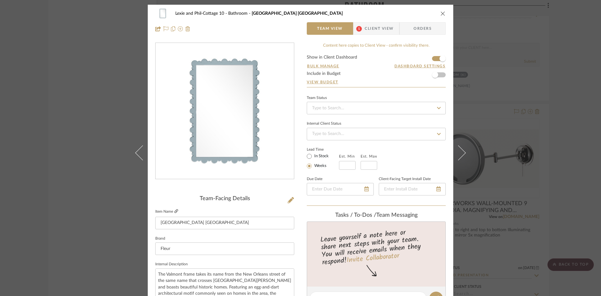
click at [174, 210] on icon at bounding box center [176, 211] width 4 height 4
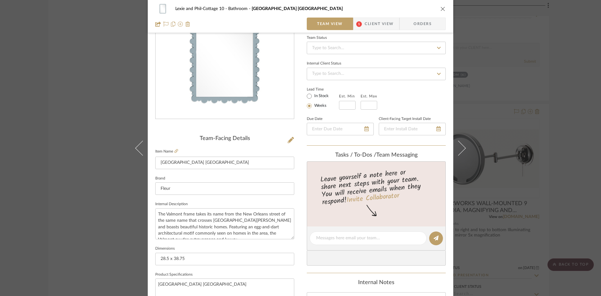
scroll to position [63, 0]
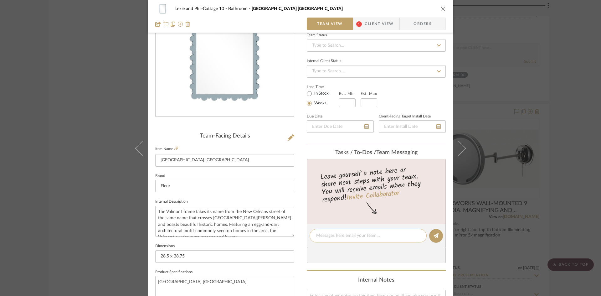
click at [361, 236] on textarea at bounding box center [368, 235] width 104 height 7
type textarea "A"
type textarea "Smallest size per CB"
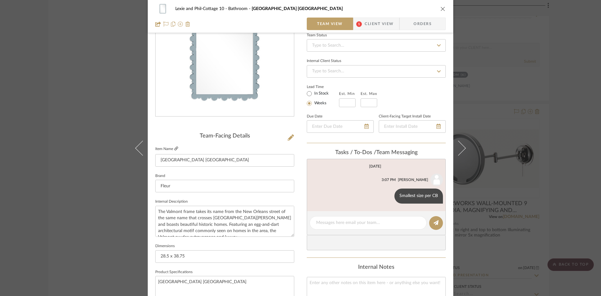
click at [174, 147] on icon at bounding box center [176, 149] width 4 height 4
click at [330, 222] on textarea at bounding box center [368, 222] width 104 height 7
type textarea "1749 net, 2420 retail custom color"
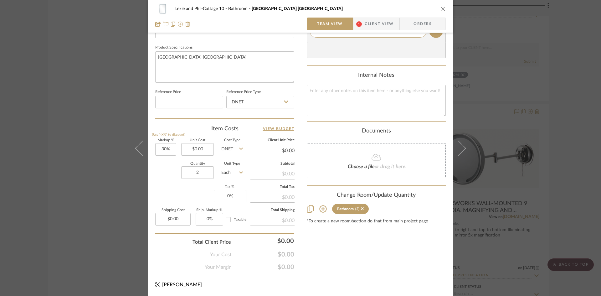
scroll to position [131, 0]
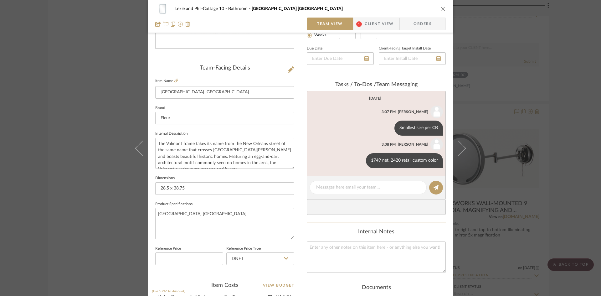
click at [441, 7] on icon "close" at bounding box center [443, 8] width 5 height 5
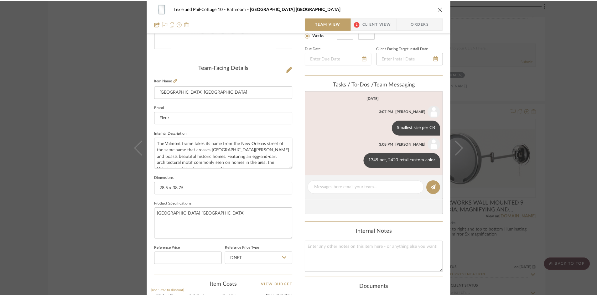
scroll to position [3225, 0]
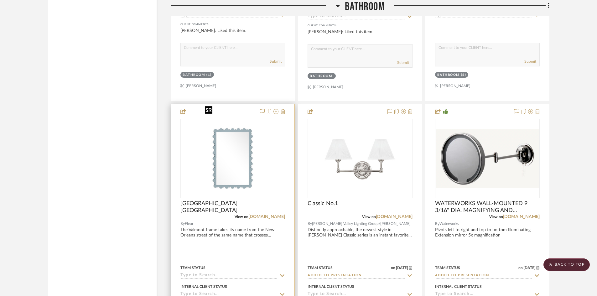
click at [239, 165] on img "0" at bounding box center [232, 158] width 61 height 78
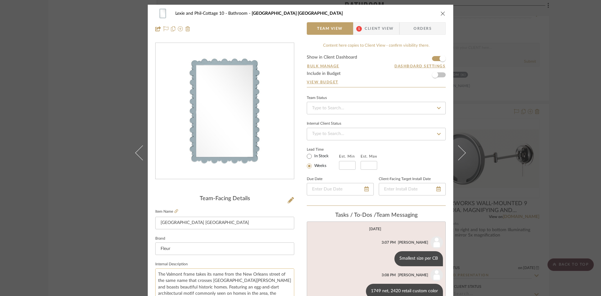
scroll to position [31, 0]
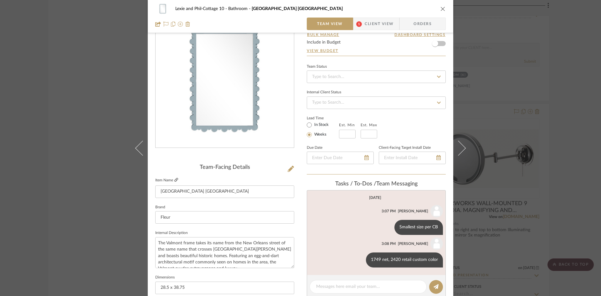
click at [174, 179] on icon at bounding box center [176, 180] width 4 height 4
click at [399, 259] on div "1749 net, 2420 retail custom color" at bounding box center [404, 259] width 77 height 15
click at [357, 258] on button at bounding box center [360, 260] width 8 height 8
click at [332, 250] on span "Edit Message" at bounding box center [329, 252] width 26 height 5
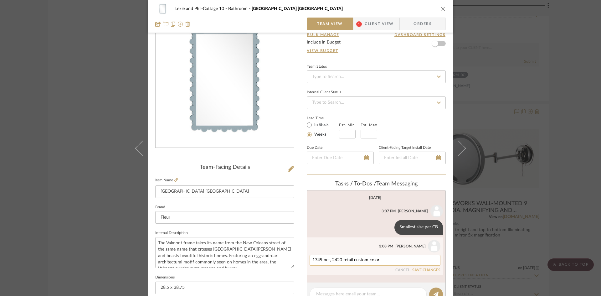
click at [340, 260] on textarea "1749 net, 2420 retail custom color" at bounding box center [374, 260] width 125 height 5
click at [381, 262] on textarea "1749 net, 2057 retail custom color" at bounding box center [374, 260] width 125 height 5
type textarea "1749 net, 2057 retail custom color - so no discount"
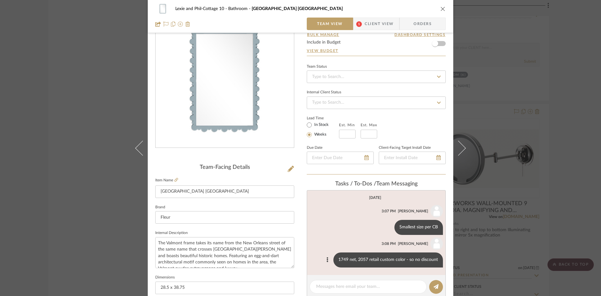
click at [443, 8] on icon "close" at bounding box center [443, 8] width 5 height 5
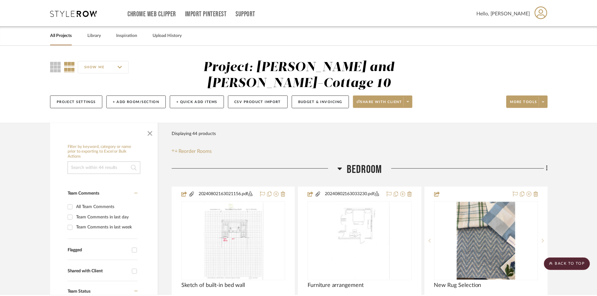
scroll to position [3225, 0]
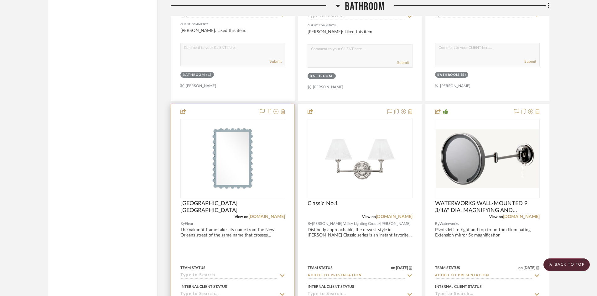
click at [216, 273] on input at bounding box center [228, 276] width 97 height 6
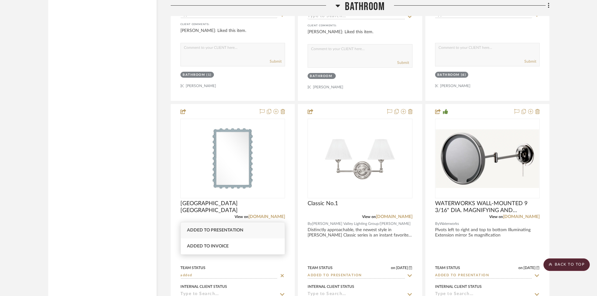
type input "added"
click at [217, 227] on div "Added to Presentation" at bounding box center [233, 230] width 104 height 16
type input "[DATE]"
type input "Added to Presentation"
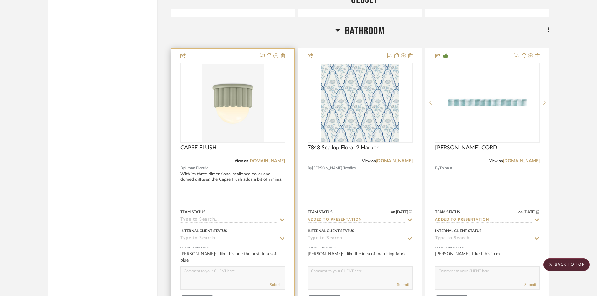
scroll to position [2755, 0]
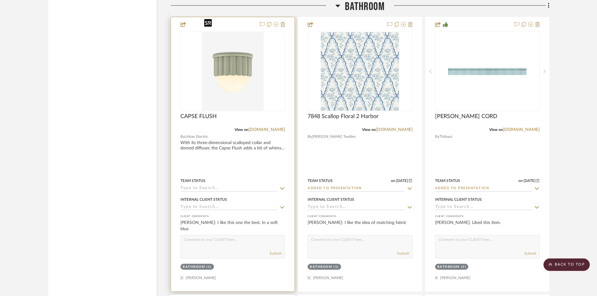
click at [237, 71] on img "0" at bounding box center [233, 71] width 62 height 78
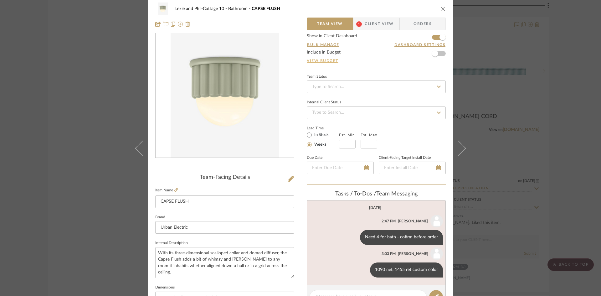
scroll to position [0, 0]
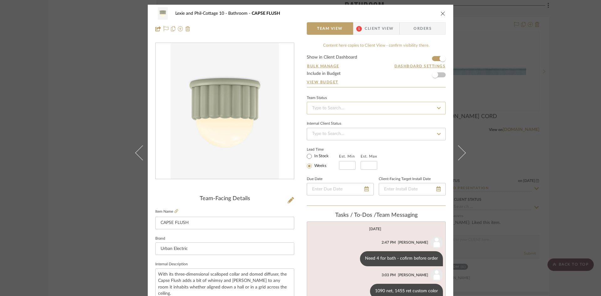
click at [348, 104] on input at bounding box center [376, 108] width 139 height 13
type input "added"
click at [346, 123] on span "Added to Presentation" at bounding box center [333, 124] width 44 height 4
type input "[DATE]"
type input "Added to Presentation"
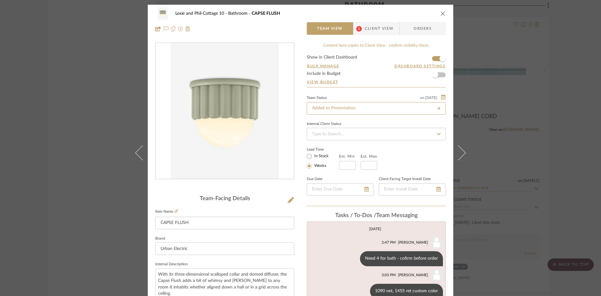
type input "[DATE]"
type input "Added to Presentation"
click at [441, 14] on icon "close" at bounding box center [443, 13] width 5 height 5
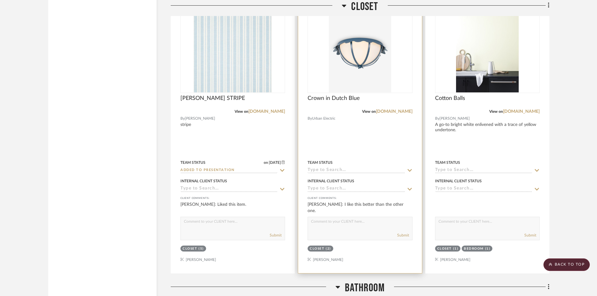
scroll to position [2474, 0]
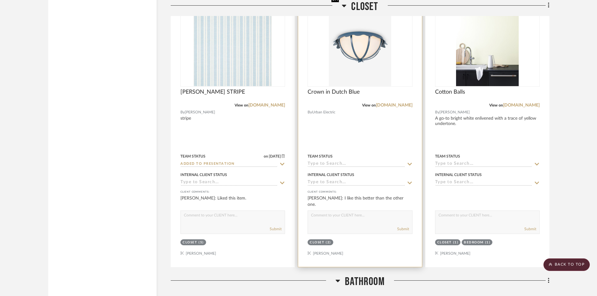
click at [366, 51] on img "0" at bounding box center [360, 47] width 62 height 78
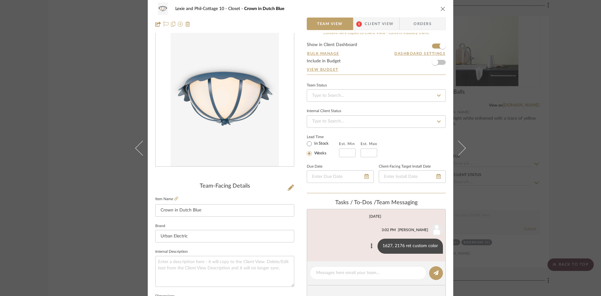
scroll to position [0, 0]
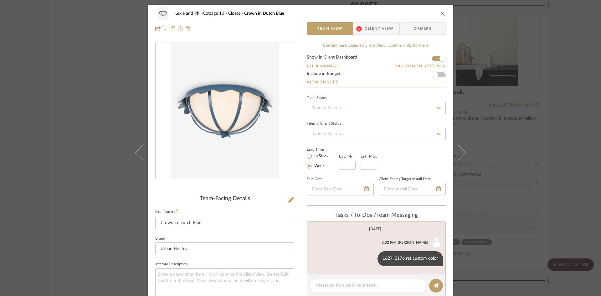
click at [441, 13] on icon "close" at bounding box center [443, 13] width 5 height 5
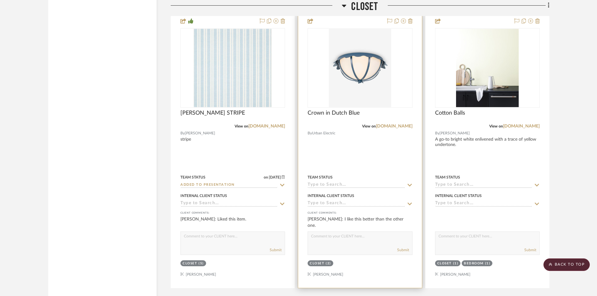
scroll to position [2442, 0]
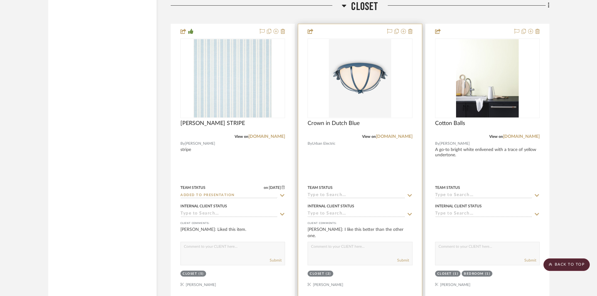
click at [365, 193] on input at bounding box center [355, 196] width 97 height 6
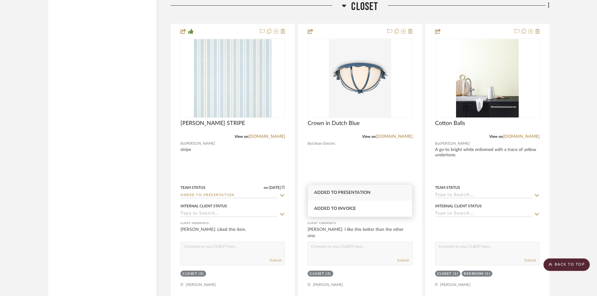
type input "added"
click at [358, 191] on span "Added to Presentation" at bounding box center [342, 192] width 56 height 4
type input "[DATE]"
type input "Added to Presentation"
click at [579, 262] on scroll-to-top-button "BACK TO TOP" at bounding box center [566, 264] width 46 height 13
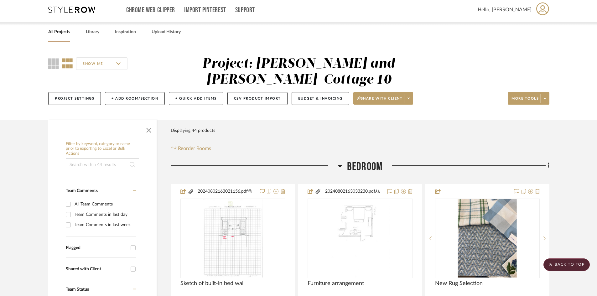
scroll to position [0, 0]
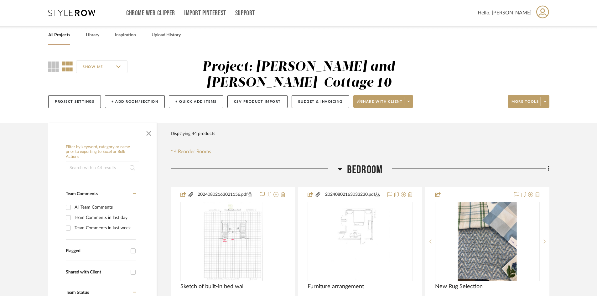
click at [62, 31] on div "All Projects" at bounding box center [59, 35] width 22 height 19
click at [61, 34] on link "All Projects" at bounding box center [59, 35] width 22 height 8
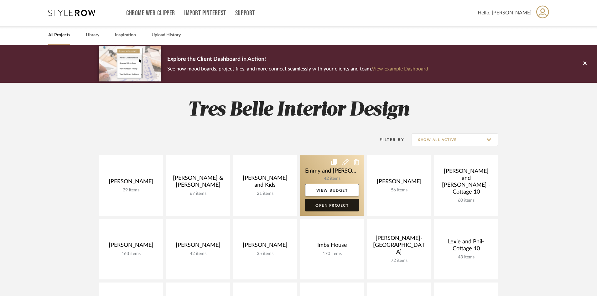
click at [334, 204] on link "Open Project" at bounding box center [332, 205] width 54 height 13
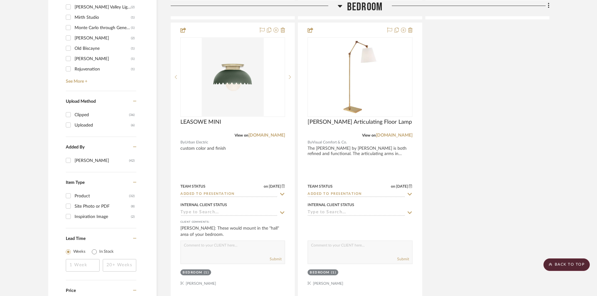
scroll to position [720, 0]
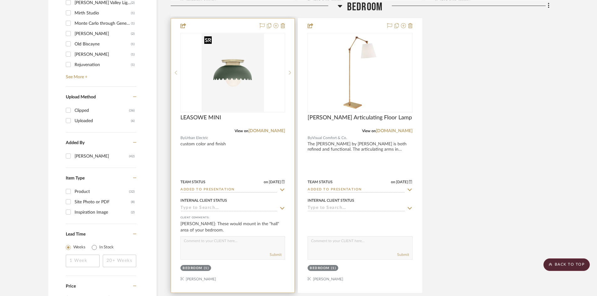
click at [216, 78] on img "0" at bounding box center [233, 73] width 62 height 78
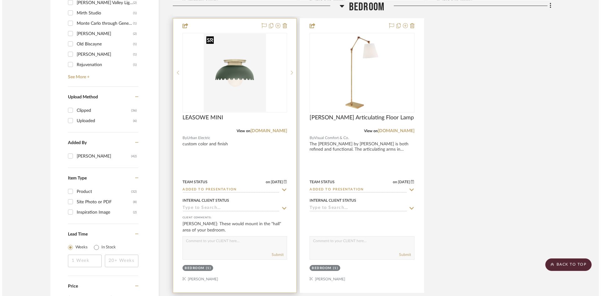
scroll to position [0, 0]
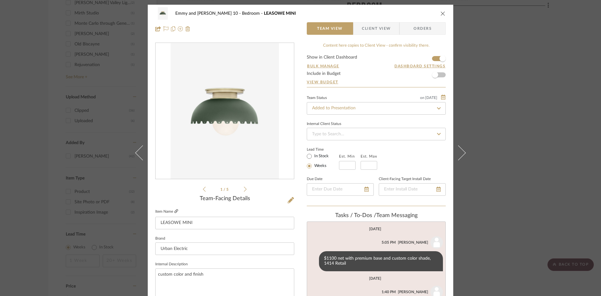
click at [174, 210] on icon at bounding box center [176, 211] width 4 height 4
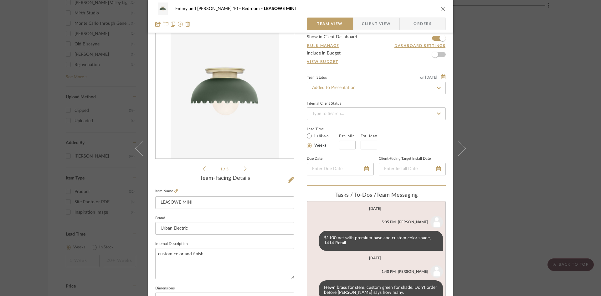
scroll to position [31, 0]
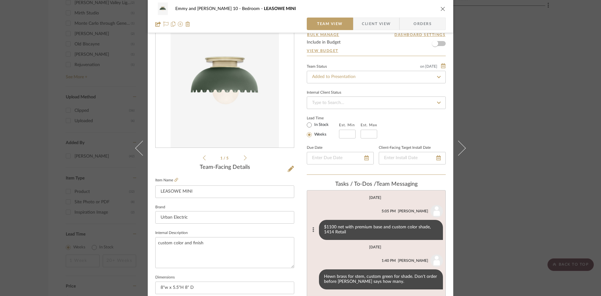
click at [312, 228] on icon at bounding box center [313, 229] width 2 height 5
click at [289, 222] on span "Edit Message" at bounding box center [282, 222] width 26 height 5
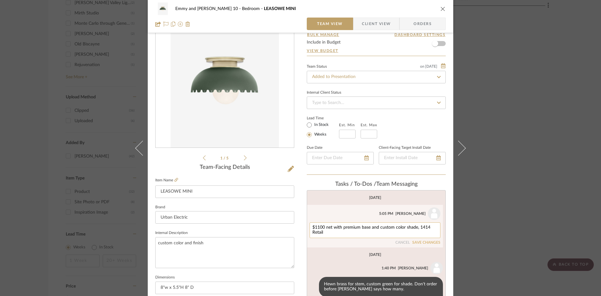
click at [338, 233] on textarea "$1100 net with premium base and custom color shade, 1414 Retail" at bounding box center [374, 230] width 125 height 10
type textarea "$1100 net with premium base and custom color shade, 1414 Retail, so no discount…"
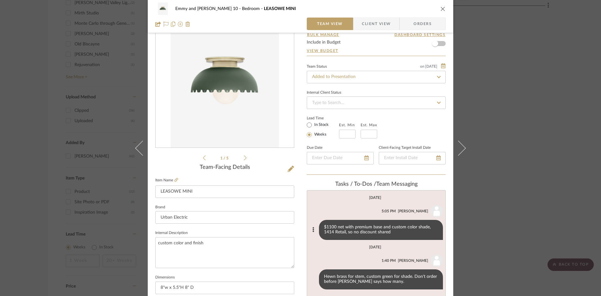
click at [441, 8] on icon "close" at bounding box center [443, 8] width 5 height 5
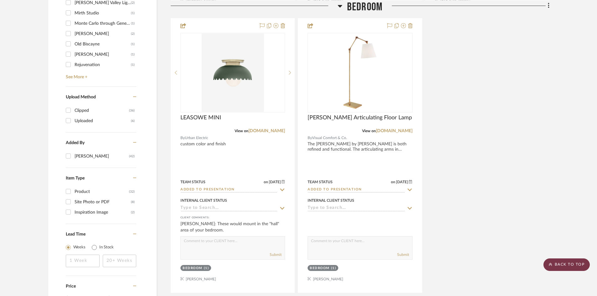
click at [560, 266] on scroll-to-top-button "BACK TO TOP" at bounding box center [566, 264] width 46 height 13
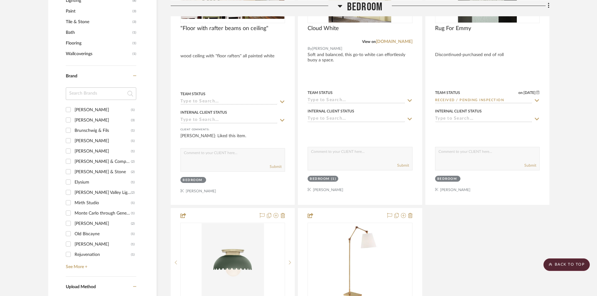
scroll to position [532, 0]
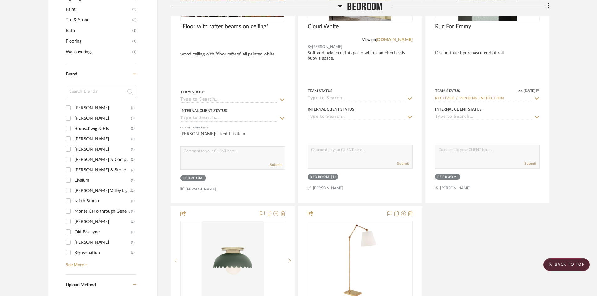
click at [70, 159] on input "[PERSON_NAME] & Company (2)" at bounding box center [68, 159] width 10 height 10
checkbox input "true"
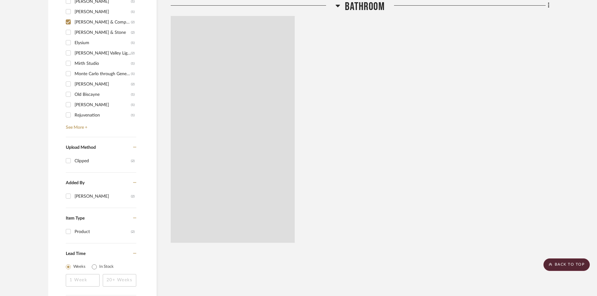
scroll to position [448, 0]
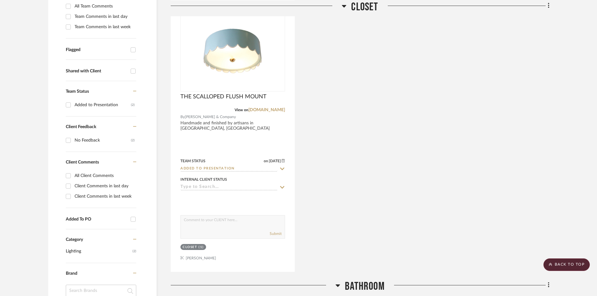
scroll to position [166, 0]
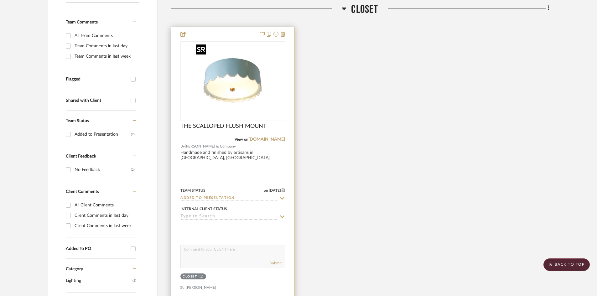
click at [0, 0] on img at bounding box center [0, 0] width 0 height 0
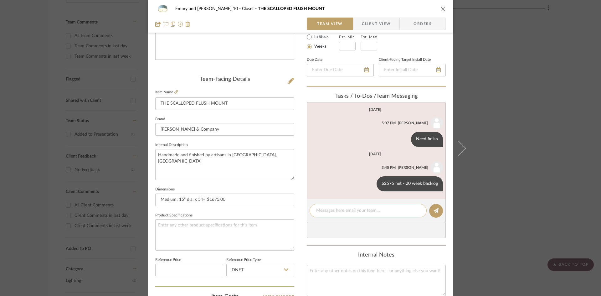
scroll to position [157, 0]
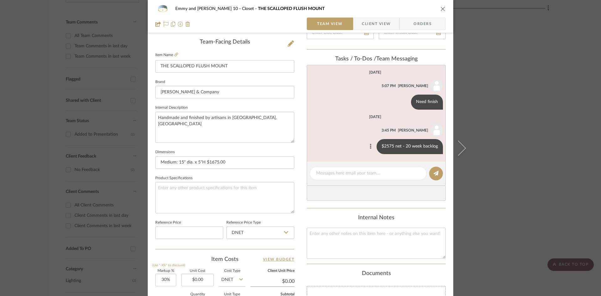
click at [370, 145] on icon at bounding box center [371, 146] width 2 height 5
click at [339, 138] on span "Edit Message" at bounding box center [340, 139] width 26 height 5
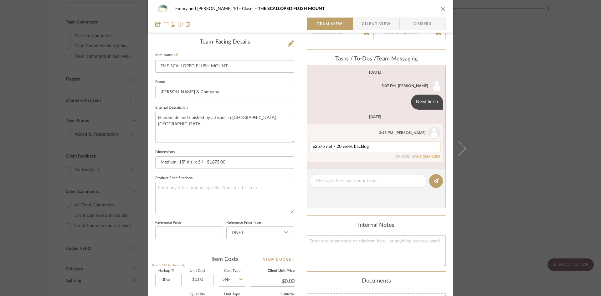
click at [370, 146] on textarea "$2575 net - 20 week backlog" at bounding box center [374, 146] width 125 height 5
type textarea "$2575 net - 20 week backlog, no shared discount"
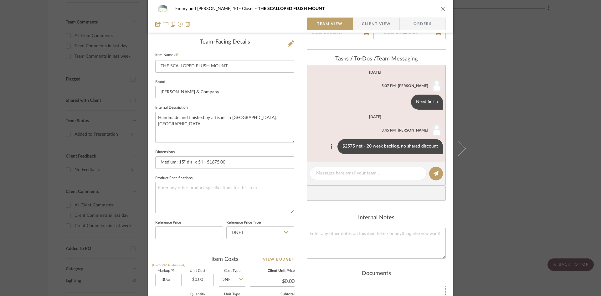
click at [441, 8] on icon "close" at bounding box center [443, 8] width 5 height 5
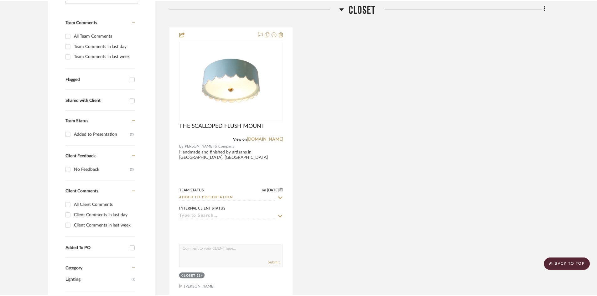
scroll to position [166, 0]
click at [561, 266] on scroll-to-top-button "BACK TO TOP" at bounding box center [566, 264] width 46 height 13
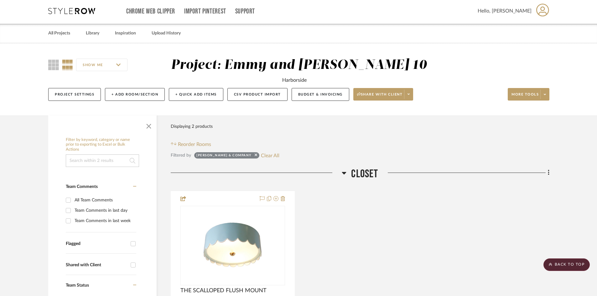
scroll to position [0, 0]
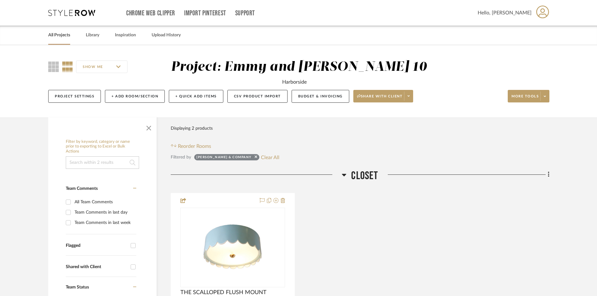
click at [66, 33] on link "All Projects" at bounding box center [59, 35] width 22 height 8
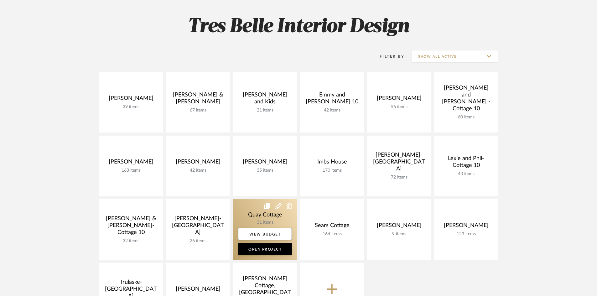
scroll to position [94, 0]
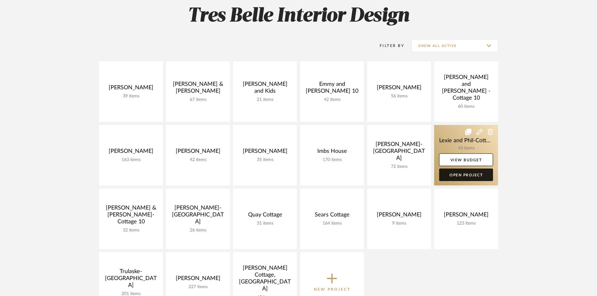
click at [458, 174] on link "Open Project" at bounding box center [466, 174] width 54 height 13
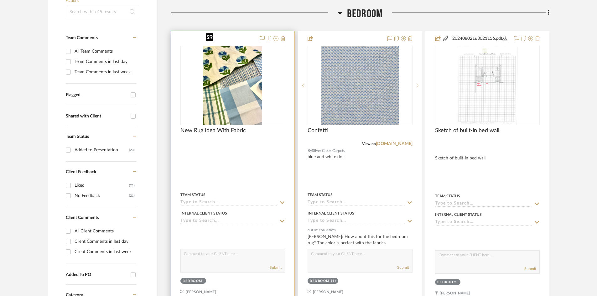
scroll to position [157, 0]
click at [243, 69] on img "0" at bounding box center [232, 85] width 59 height 78
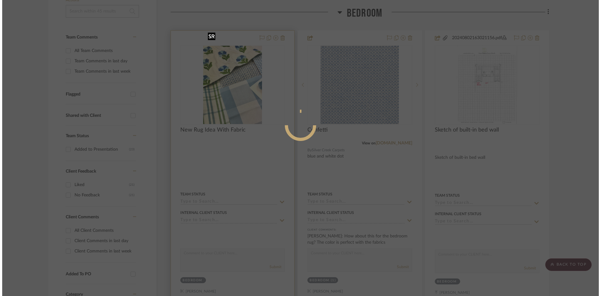
scroll to position [0, 0]
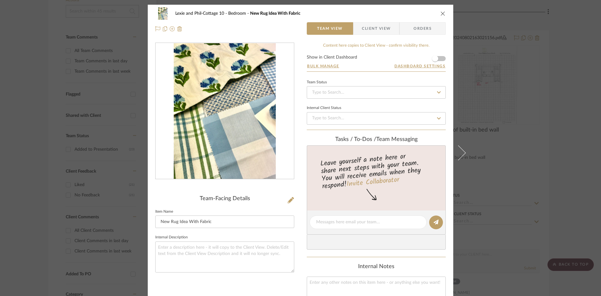
click at [441, 13] on icon "close" at bounding box center [443, 13] width 5 height 5
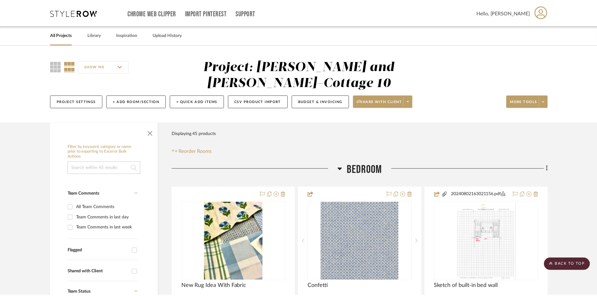
scroll to position [157, 0]
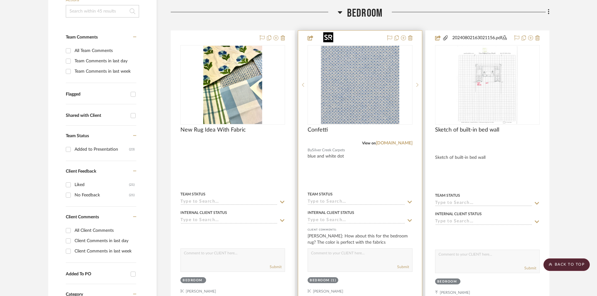
click at [368, 82] on img "0" at bounding box center [360, 85] width 78 height 78
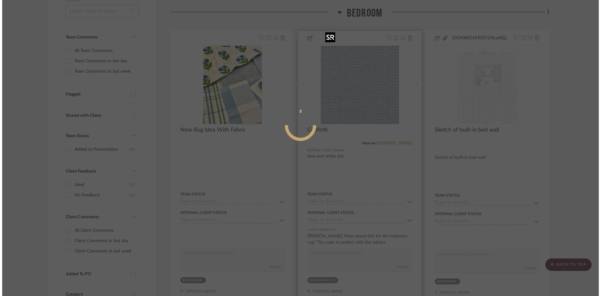
scroll to position [0, 0]
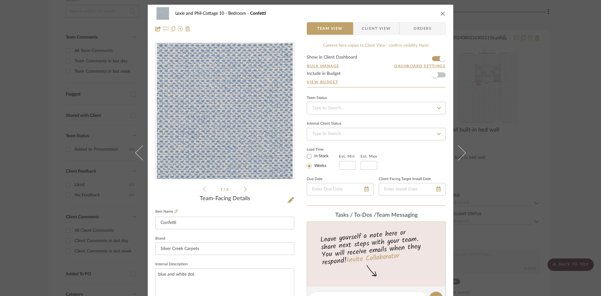
click at [442, 12] on icon "close" at bounding box center [443, 13] width 5 height 5
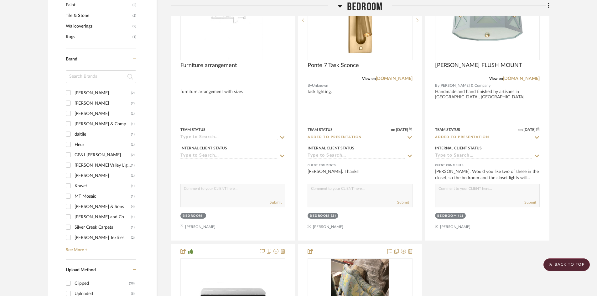
scroll to position [501, 0]
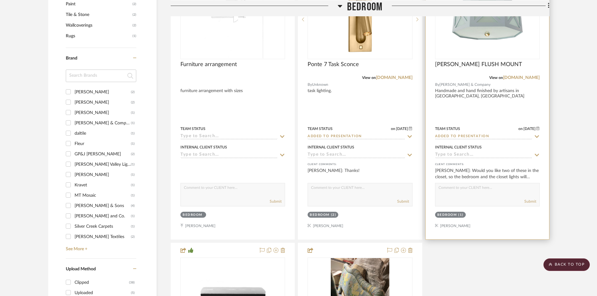
click at [0, 0] on img at bounding box center [0, 0] width 0 height 0
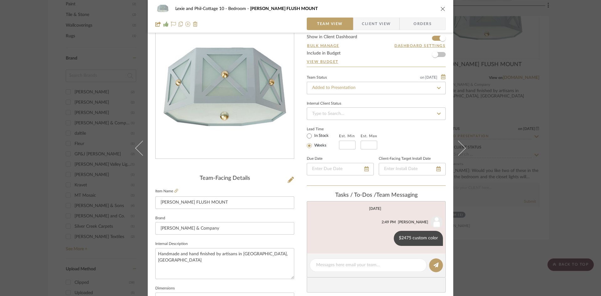
scroll to position [31, 0]
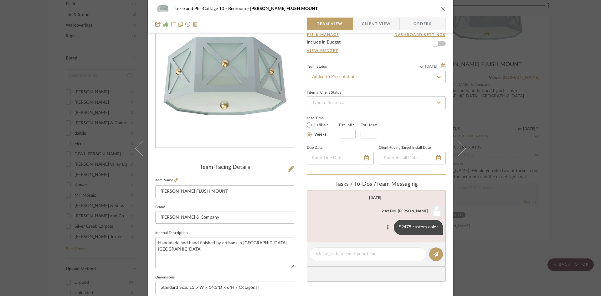
click at [387, 226] on icon at bounding box center [388, 226] width 2 height 5
click at [363, 217] on button "Edit Message" at bounding box center [360, 219] width 43 height 15
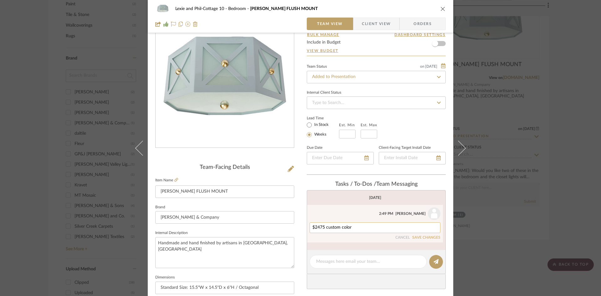
click at [380, 229] on textarea "$2475 custom color" at bounding box center [374, 227] width 125 height 5
type textarea "$2475 custom color, no shared discount"
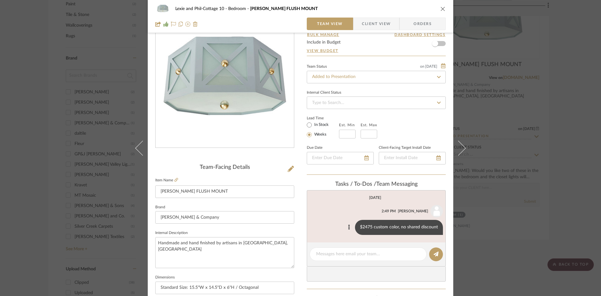
click at [441, 8] on icon "close" at bounding box center [443, 8] width 5 height 5
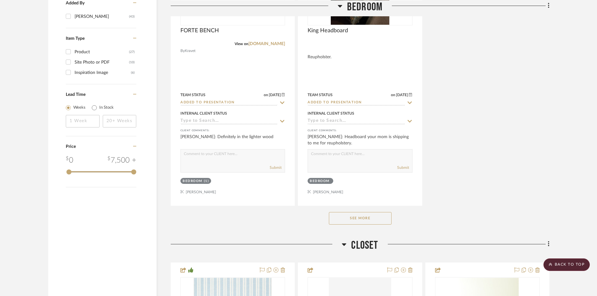
scroll to position [814, 0]
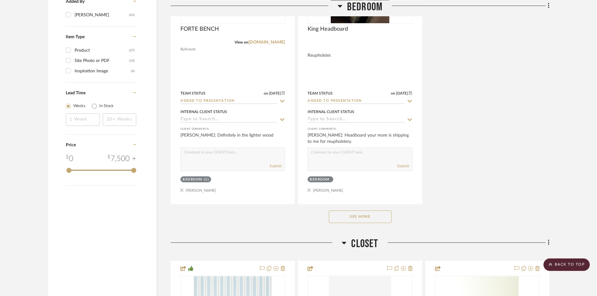
click at [354, 210] on button "See More" at bounding box center [360, 216] width 63 height 13
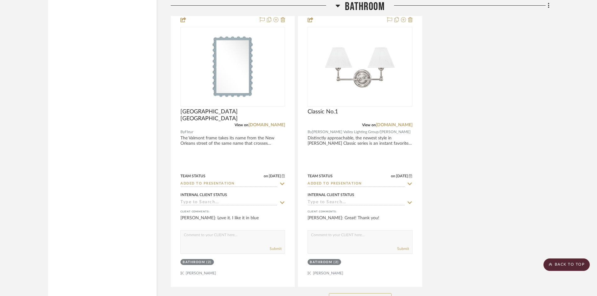
scroll to position [3319, 0]
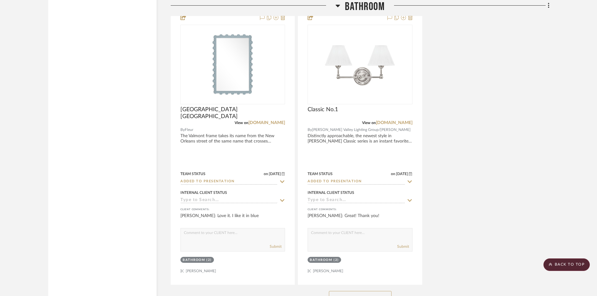
click at [368, 291] on button "See More" at bounding box center [360, 297] width 63 height 13
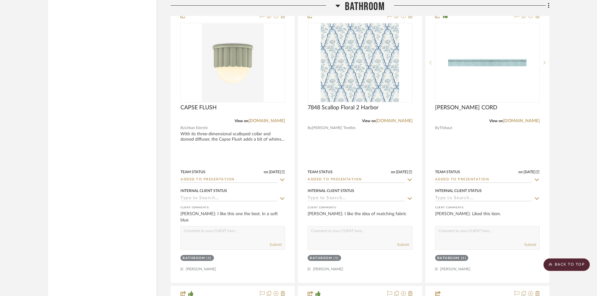
scroll to position [2782, 0]
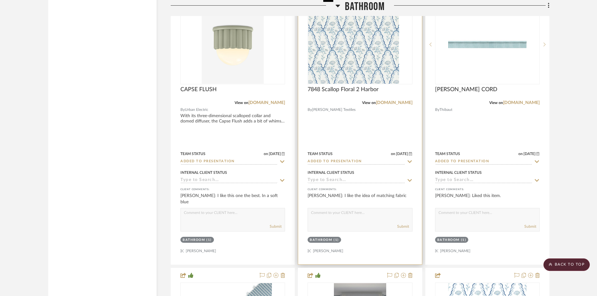
click at [379, 41] on div at bounding box center [359, 45] width 105 height 80
click at [366, 57] on img "0" at bounding box center [360, 44] width 78 height 78
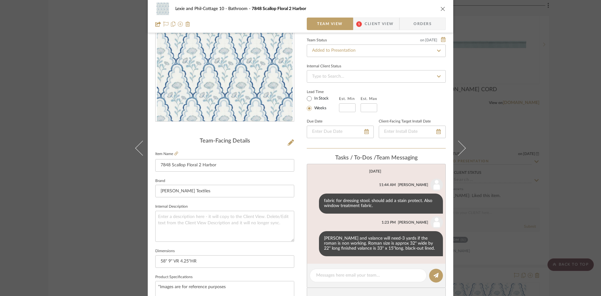
scroll to position [63, 0]
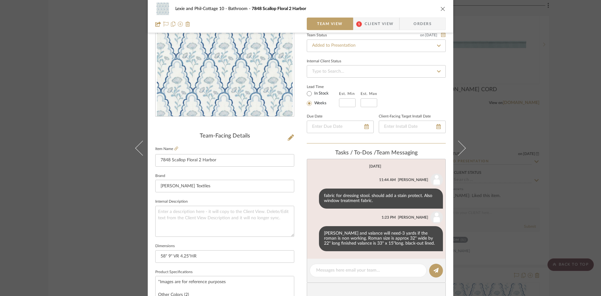
click at [442, 7] on icon "close" at bounding box center [443, 8] width 5 height 5
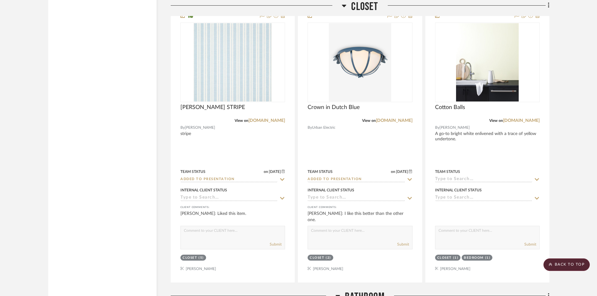
scroll to position [2469, 0]
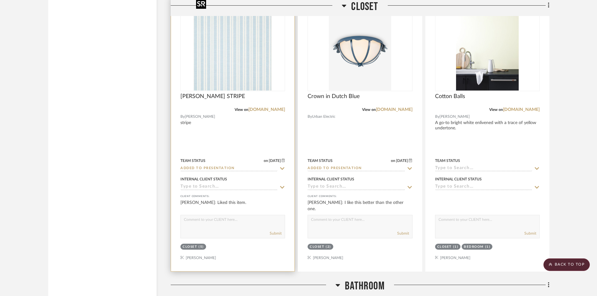
click at [229, 64] on img "0" at bounding box center [232, 51] width 78 height 78
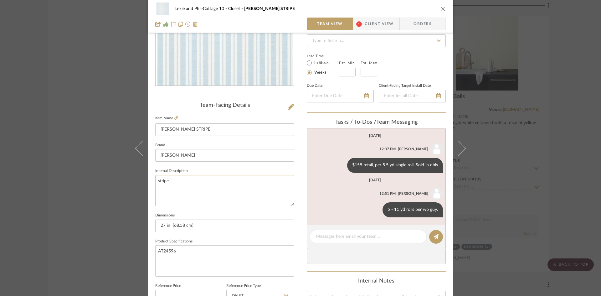
scroll to position [94, 0]
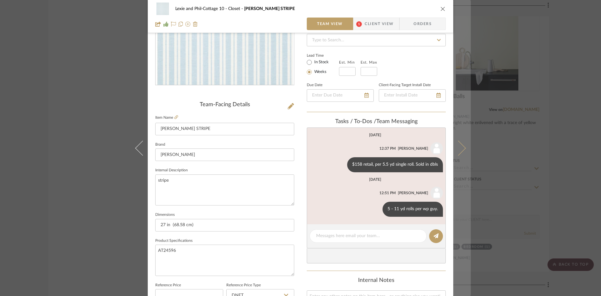
click at [462, 147] on icon at bounding box center [458, 147] width 15 height 15
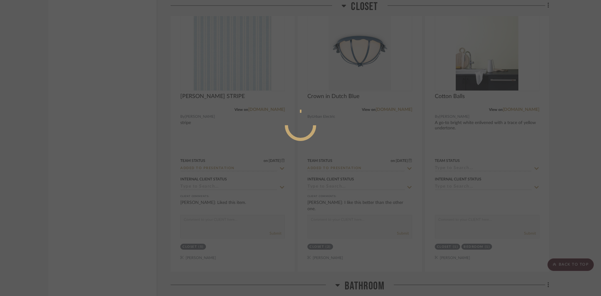
scroll to position [0, 0]
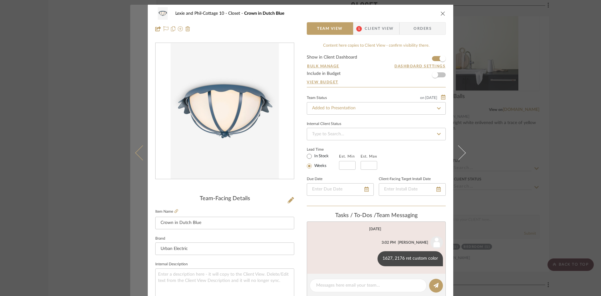
click at [137, 151] on icon at bounding box center [142, 152] width 15 height 15
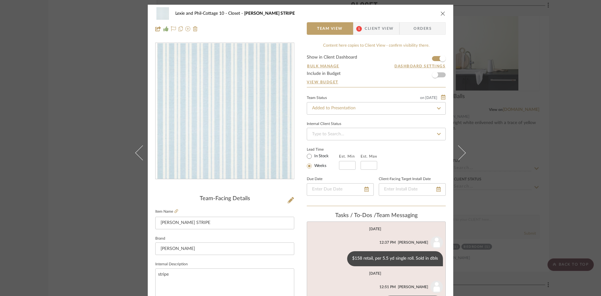
click at [369, 27] on span "Client View" at bounding box center [379, 28] width 29 height 13
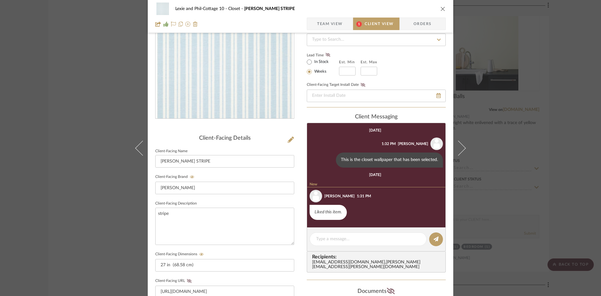
scroll to position [63, 0]
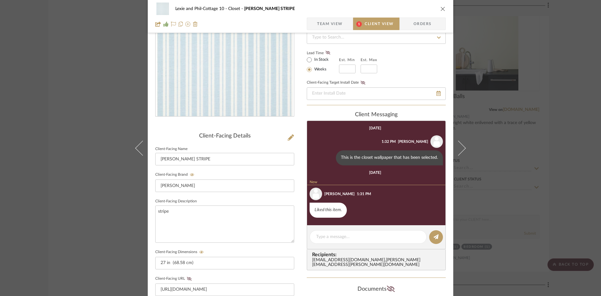
click at [441, 7] on icon "close" at bounding box center [443, 8] width 5 height 5
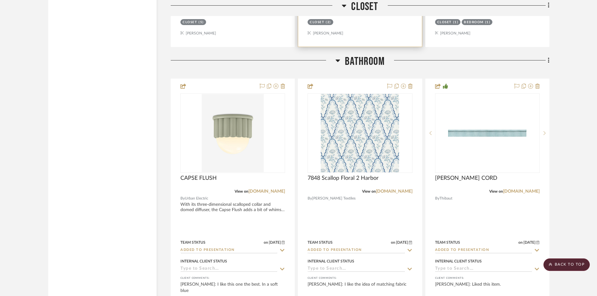
scroll to position [2720, 0]
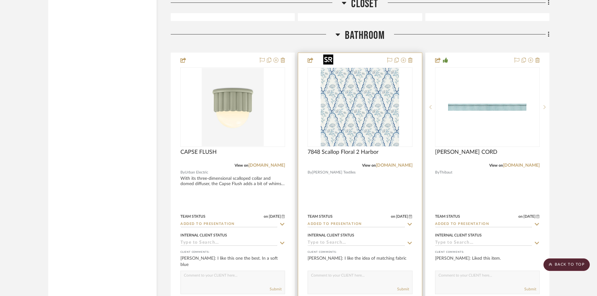
click at [366, 114] on img "0" at bounding box center [360, 107] width 78 height 78
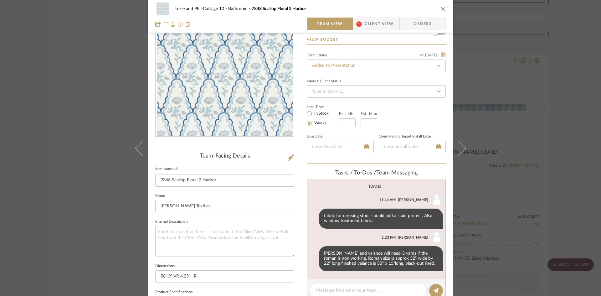
scroll to position [31, 0]
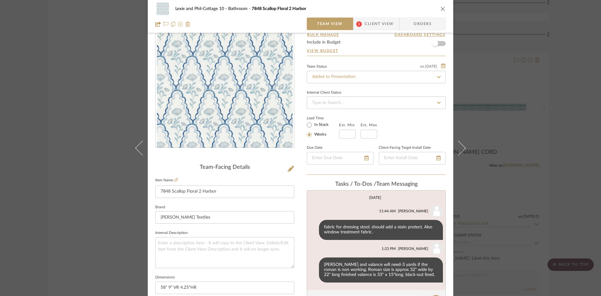
click at [441, 8] on icon "close" at bounding box center [443, 8] width 5 height 5
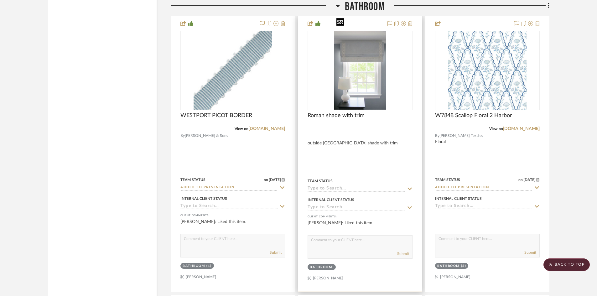
scroll to position [3064, 0]
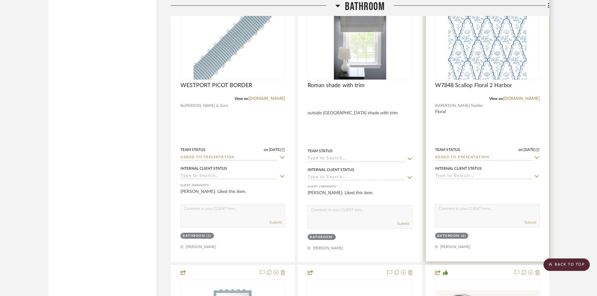
click at [487, 49] on img "0" at bounding box center [487, 40] width 78 height 78
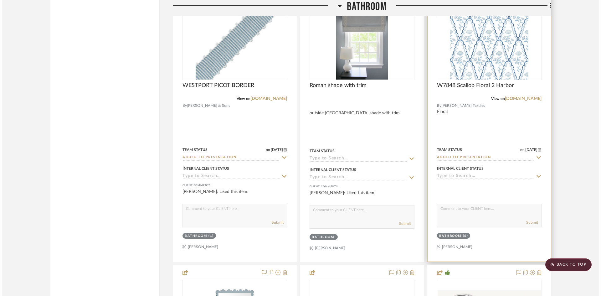
scroll to position [0, 0]
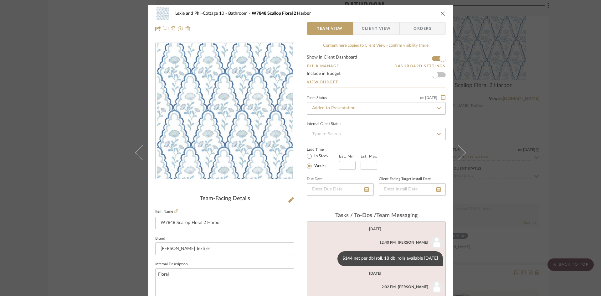
click at [441, 13] on icon "close" at bounding box center [443, 13] width 5 height 5
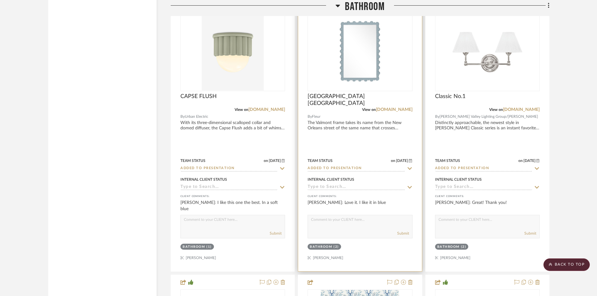
scroll to position [2759, 0]
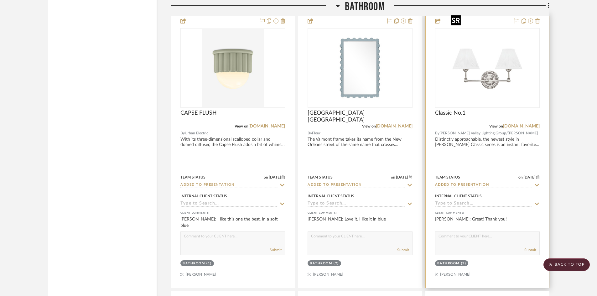
click at [497, 77] on img "0" at bounding box center [487, 68] width 78 height 78
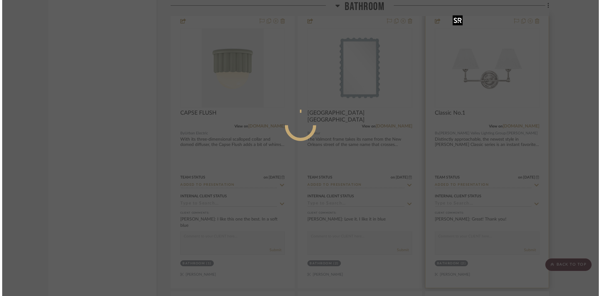
scroll to position [0, 0]
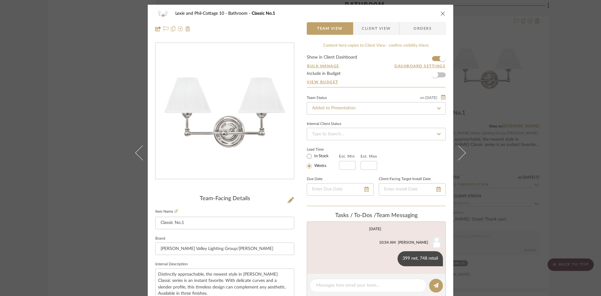
click at [443, 11] on button "close" at bounding box center [443, 14] width 6 height 6
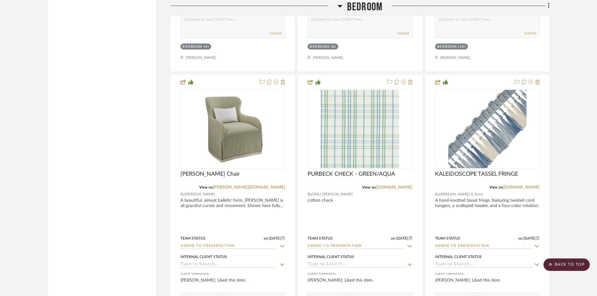
scroll to position [1037, 0]
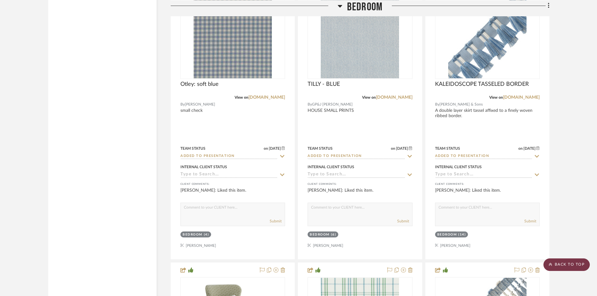
click at [569, 265] on scroll-to-top-button "BACK TO TOP" at bounding box center [566, 264] width 46 height 13
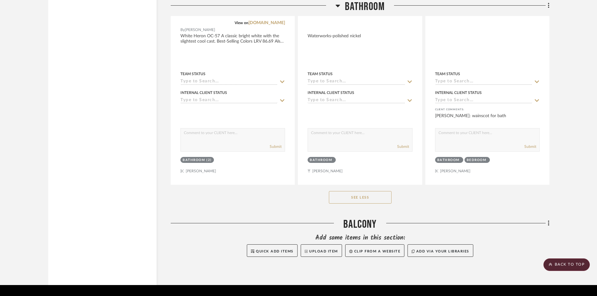
scroll to position [4254, 0]
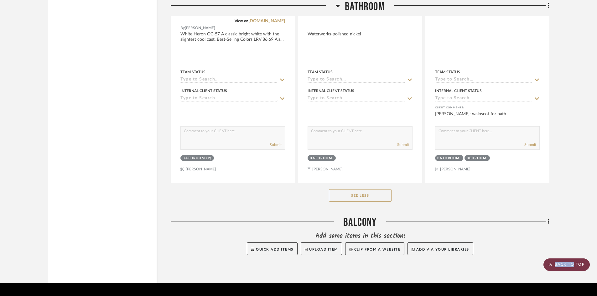
click at [574, 262] on scroll-to-top-button "BACK TO TOP" at bounding box center [566, 264] width 46 height 13
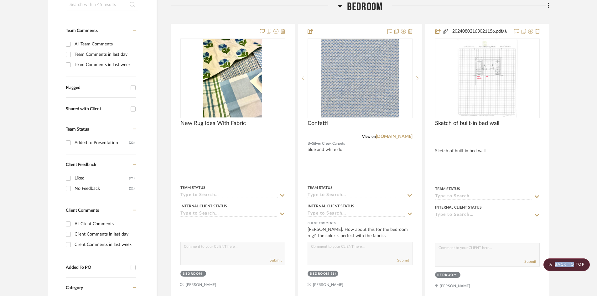
scroll to position [188, 0]
